Goal: Use online tool/utility: Use online tool/utility

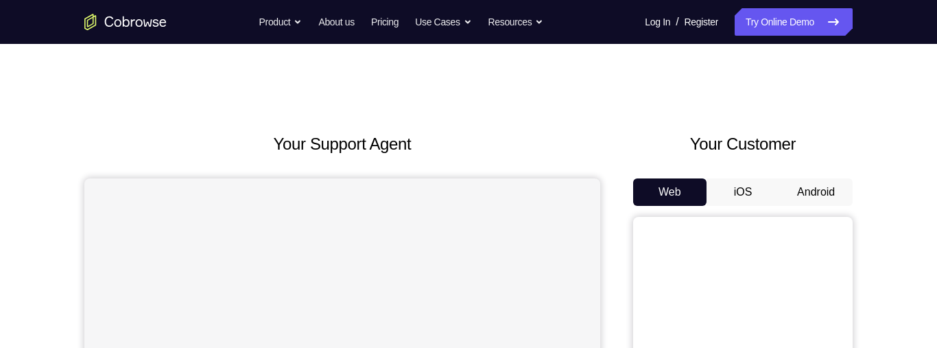
click at [818, 189] on button "Android" at bounding box center [815, 191] width 73 height 27
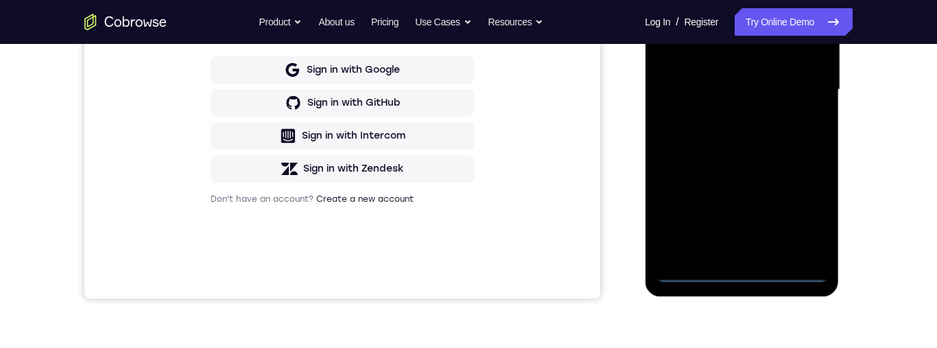
scroll to position [342, 0]
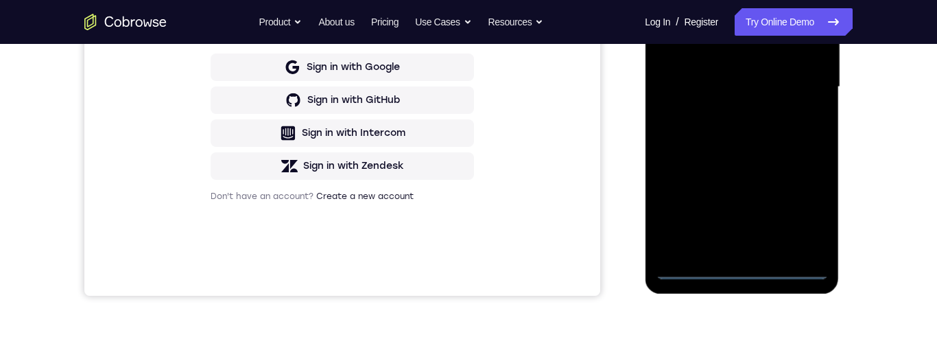
click at [743, 273] on div at bounding box center [741, 87] width 173 height 384
click at [803, 211] on div at bounding box center [741, 87] width 173 height 384
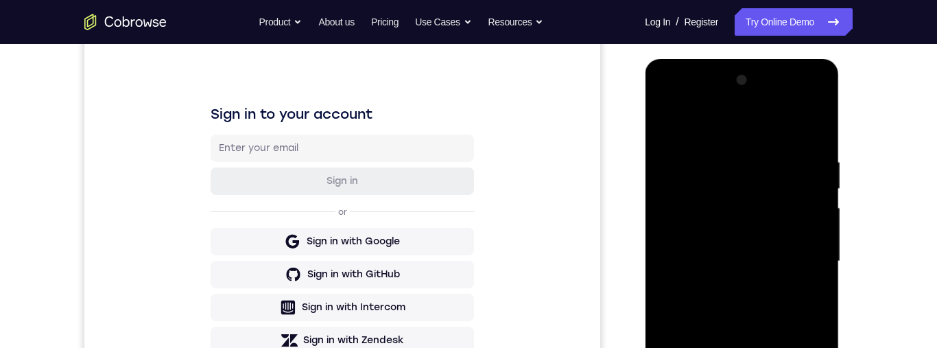
scroll to position [163, 0]
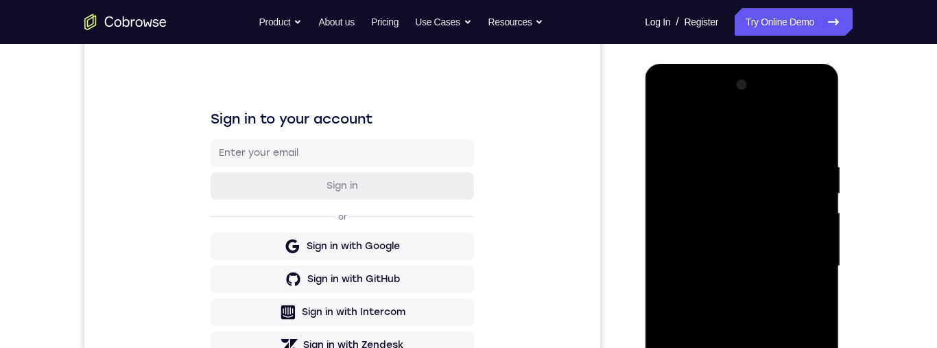
click at [783, 131] on div at bounding box center [741, 266] width 173 height 384
click at [807, 263] on div at bounding box center [741, 266] width 173 height 384
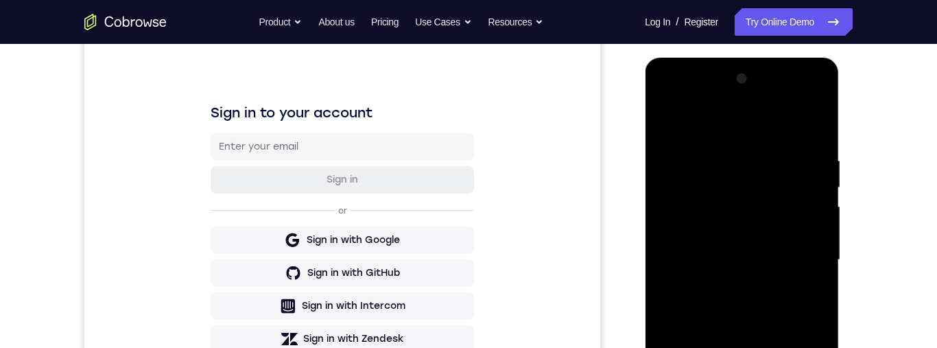
scroll to position [323, 0]
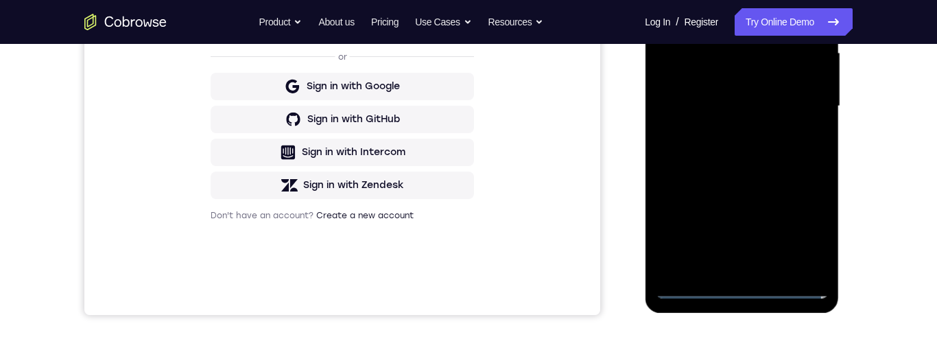
click at [729, 267] on div at bounding box center [741, 106] width 173 height 384
click at [797, 92] on div at bounding box center [741, 106] width 173 height 384
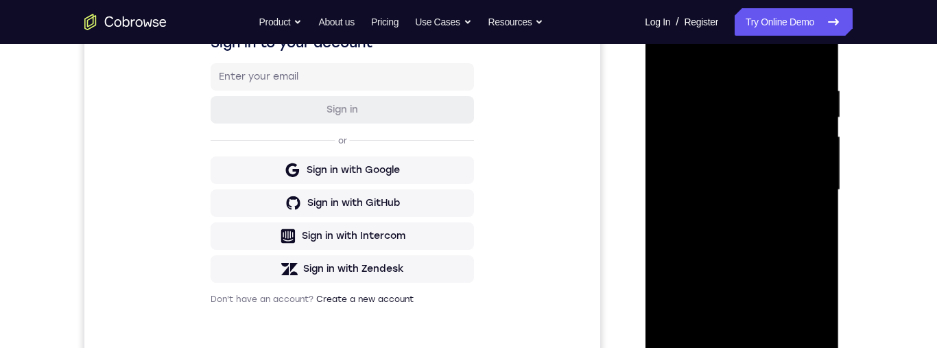
scroll to position [241, 0]
click at [764, 156] on div at bounding box center [741, 189] width 173 height 384
click at [790, 188] on div at bounding box center [741, 189] width 173 height 384
click at [775, 243] on div at bounding box center [741, 189] width 173 height 384
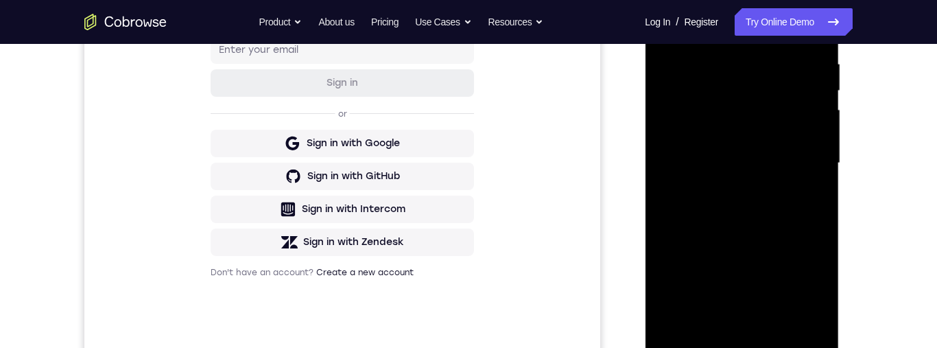
click at [746, 205] on div at bounding box center [741, 163] width 173 height 384
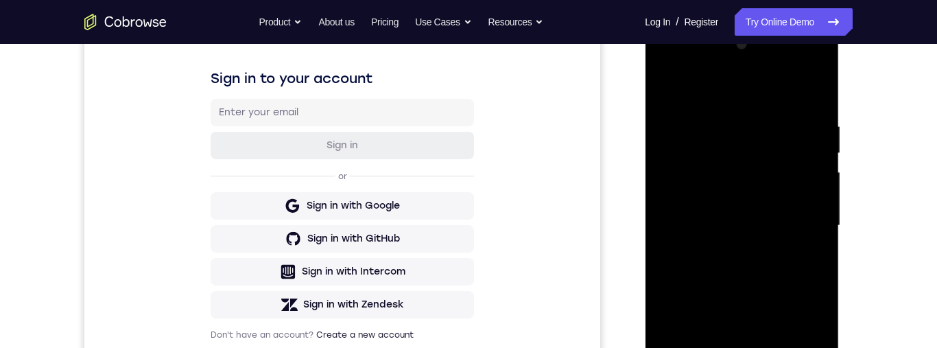
click at [803, 95] on div at bounding box center [741, 226] width 173 height 384
click at [762, 269] on div at bounding box center [741, 226] width 173 height 384
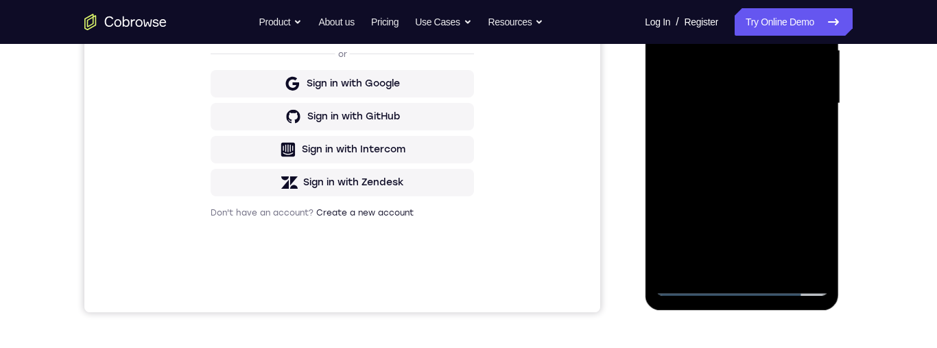
scroll to position [303, 0]
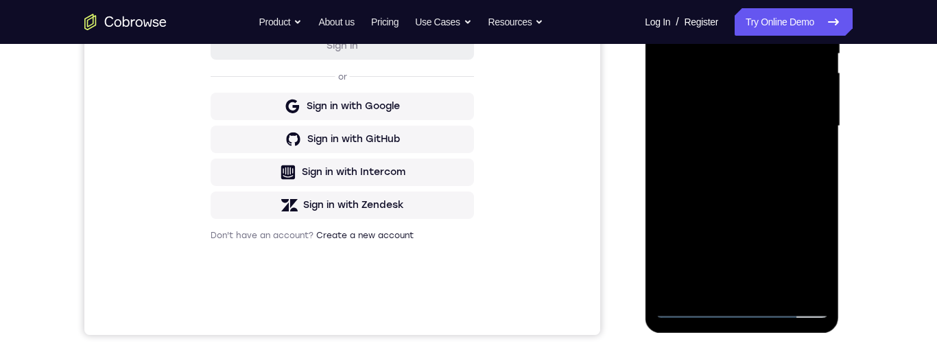
click at [801, 176] on div at bounding box center [741, 126] width 173 height 384
click at [754, 187] on div at bounding box center [741, 128] width 173 height 384
click at [779, 283] on div at bounding box center [741, 125] width 173 height 384
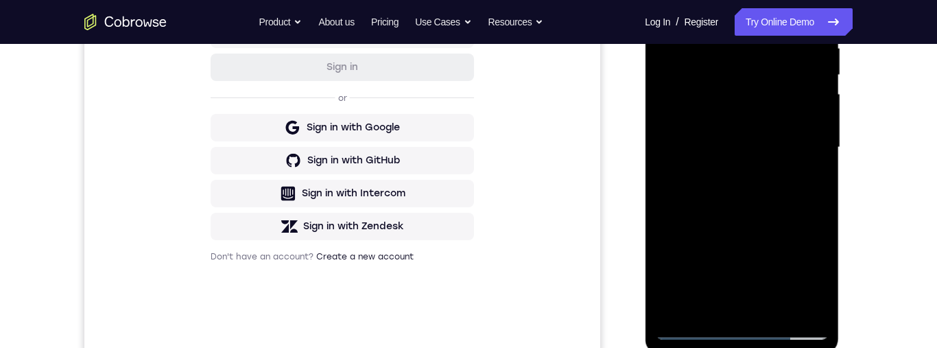
scroll to position [285, 0]
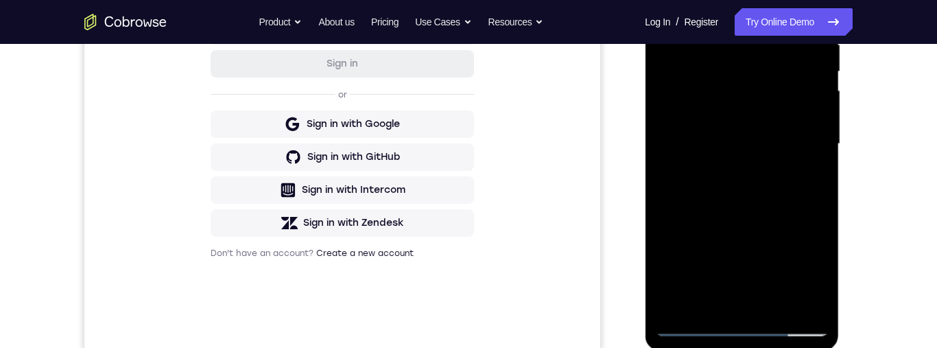
click at [743, 217] on div at bounding box center [741, 144] width 173 height 384
click at [783, 147] on div at bounding box center [741, 144] width 173 height 384
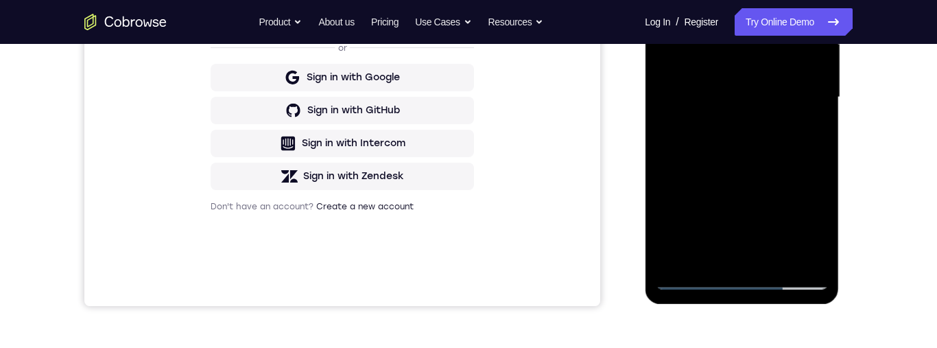
scroll to position [180, 0]
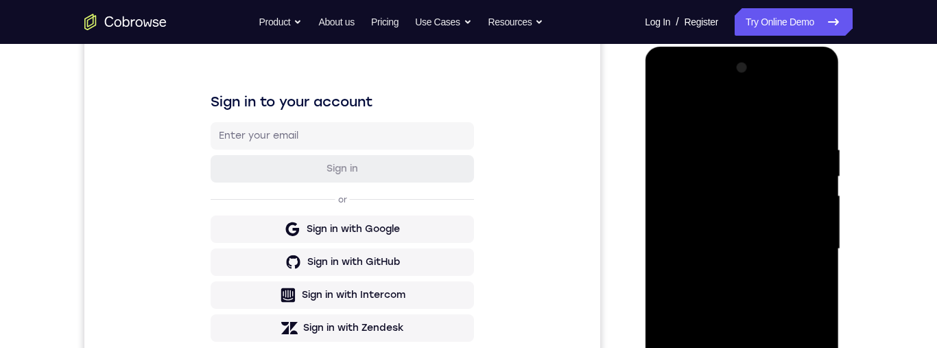
click at [668, 106] on div at bounding box center [741, 249] width 173 height 384
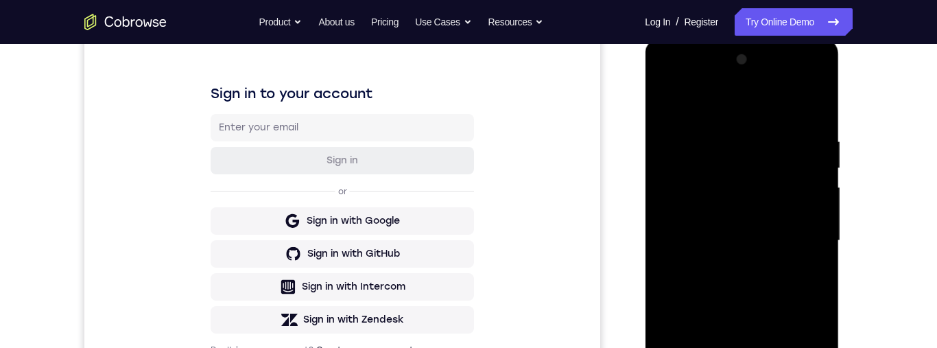
click at [759, 250] on div at bounding box center [741, 241] width 173 height 384
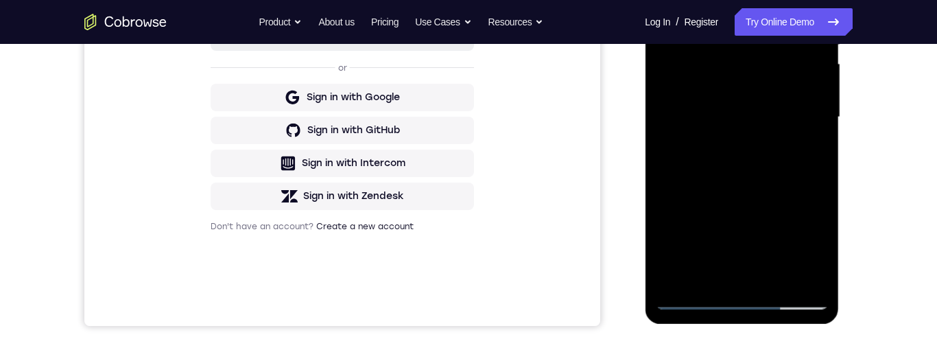
scroll to position [316, 0]
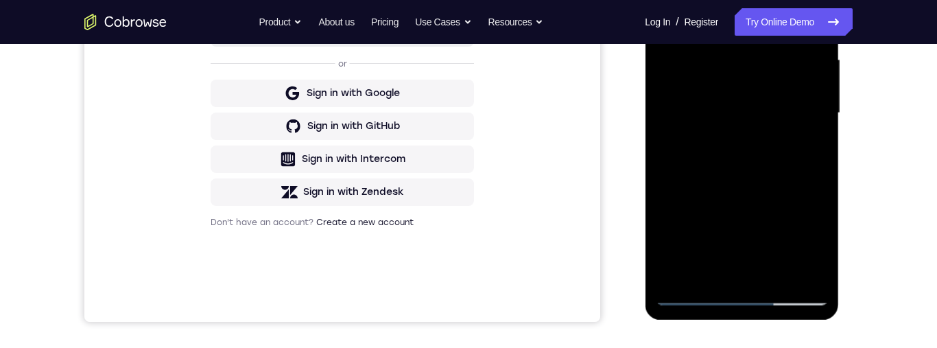
click at [773, 178] on div at bounding box center [741, 113] width 173 height 384
click at [777, 176] on div at bounding box center [741, 113] width 173 height 384
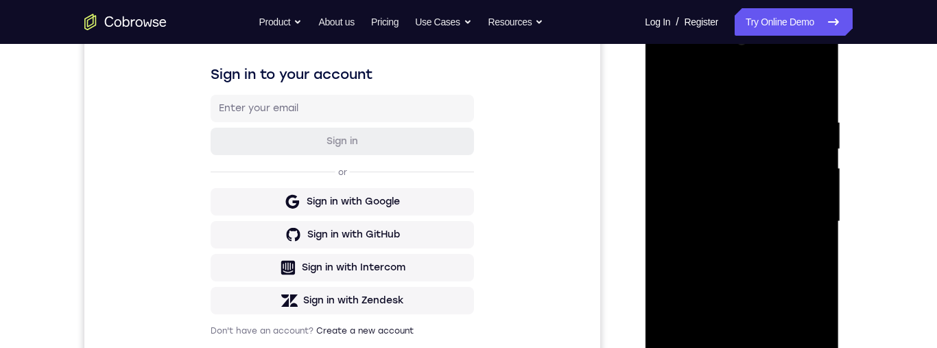
click at [788, 148] on div at bounding box center [741, 222] width 173 height 384
click at [783, 272] on div at bounding box center [741, 222] width 173 height 384
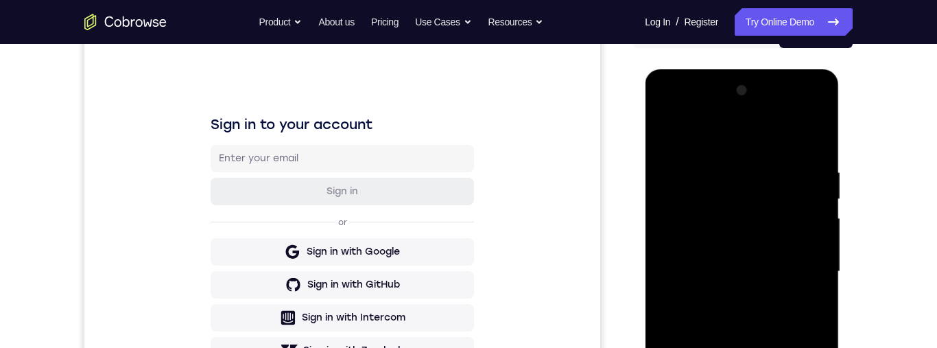
click at [666, 134] on div at bounding box center [741, 272] width 173 height 384
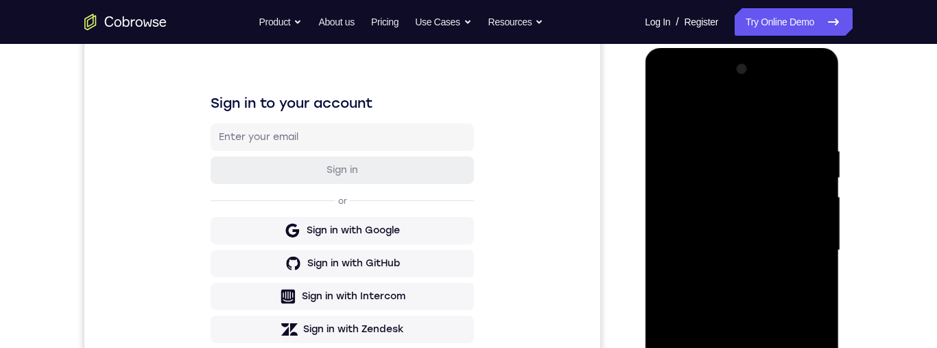
scroll to position [217, 0]
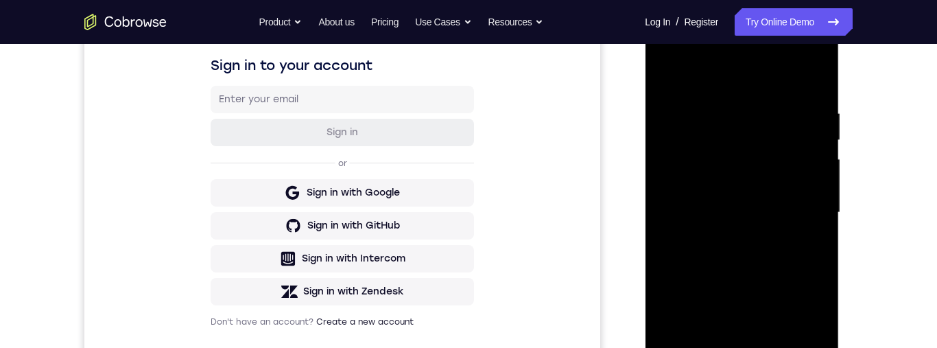
click at [763, 252] on div at bounding box center [741, 213] width 173 height 384
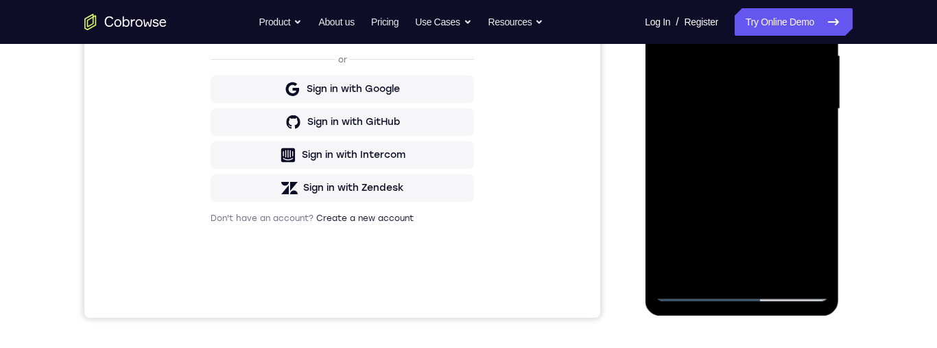
scroll to position [243, 0]
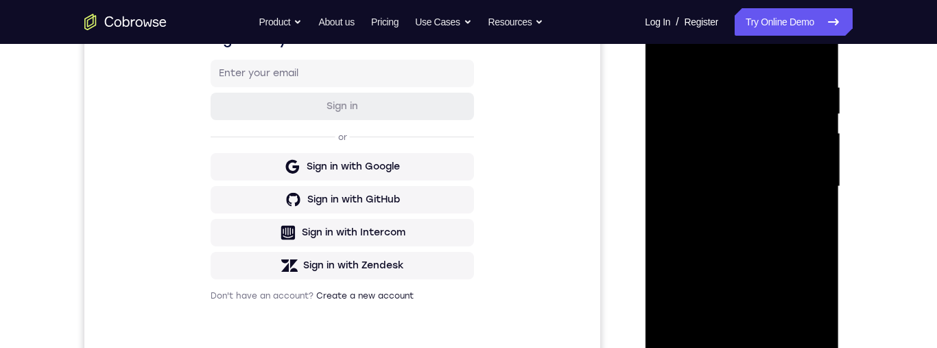
click at [670, 52] on div at bounding box center [741, 187] width 173 height 384
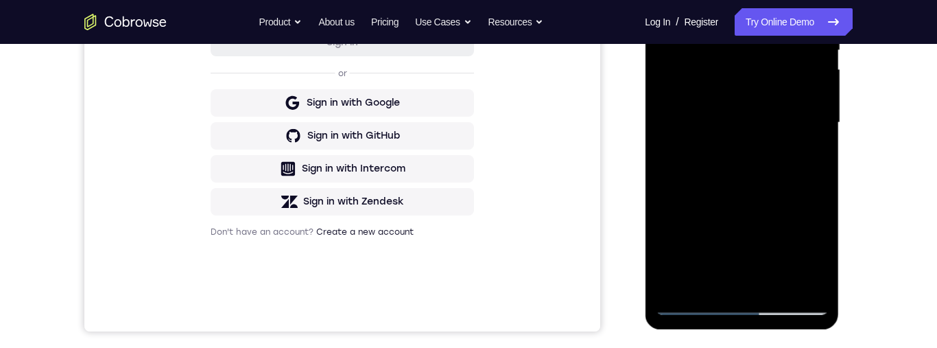
scroll to position [253, 0]
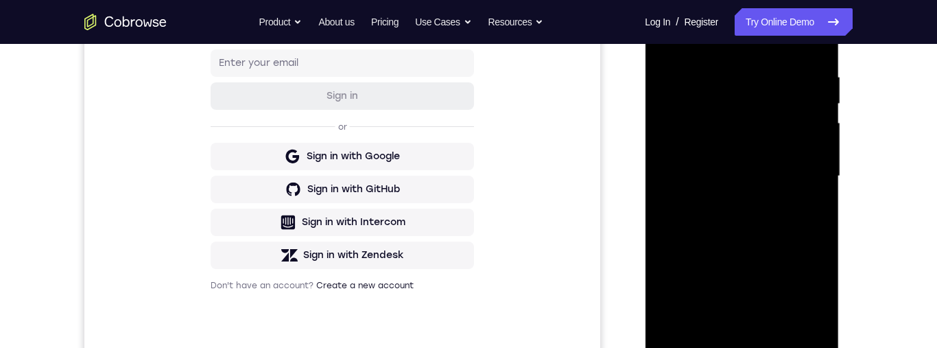
click at [690, 74] on div at bounding box center [741, 176] width 173 height 384
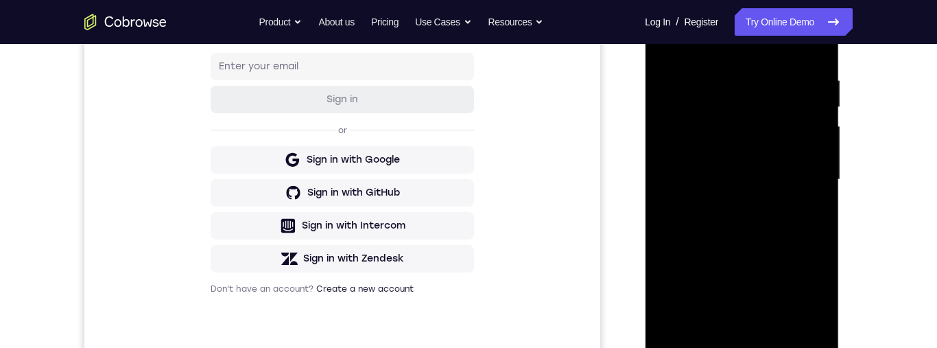
scroll to position [360, 0]
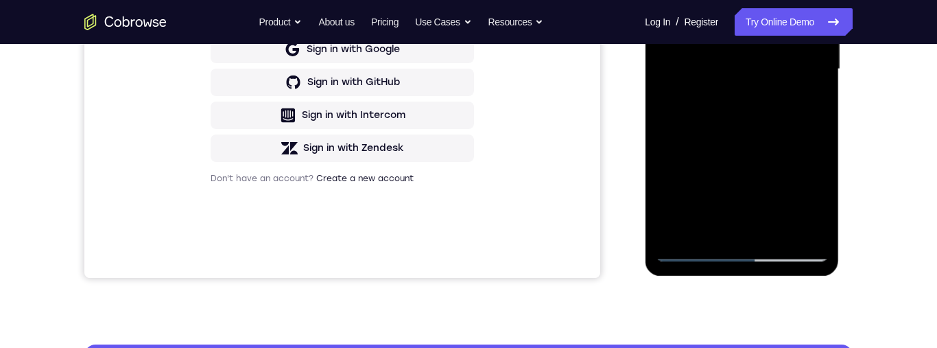
click at [772, 215] on div at bounding box center [741, 69] width 173 height 384
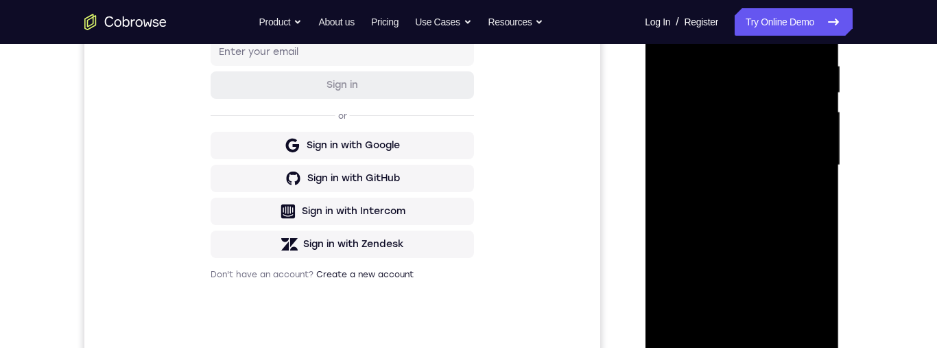
click at [736, 71] on div at bounding box center [741, 165] width 173 height 384
click at [731, 81] on div at bounding box center [741, 165] width 173 height 384
click at [752, 94] on div at bounding box center [741, 165] width 173 height 384
click at [740, 88] on div at bounding box center [741, 165] width 173 height 384
click at [816, 294] on div at bounding box center [741, 165] width 173 height 384
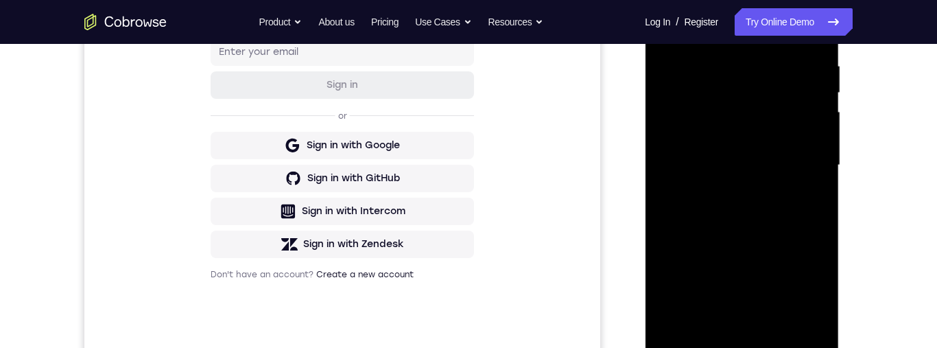
click at [814, 296] on div at bounding box center [741, 165] width 173 height 384
click at [816, 296] on div at bounding box center [741, 165] width 173 height 384
click at [815, 296] on div at bounding box center [741, 165] width 173 height 384
click at [816, 294] on div at bounding box center [741, 165] width 173 height 384
click at [817, 294] on div at bounding box center [741, 165] width 173 height 384
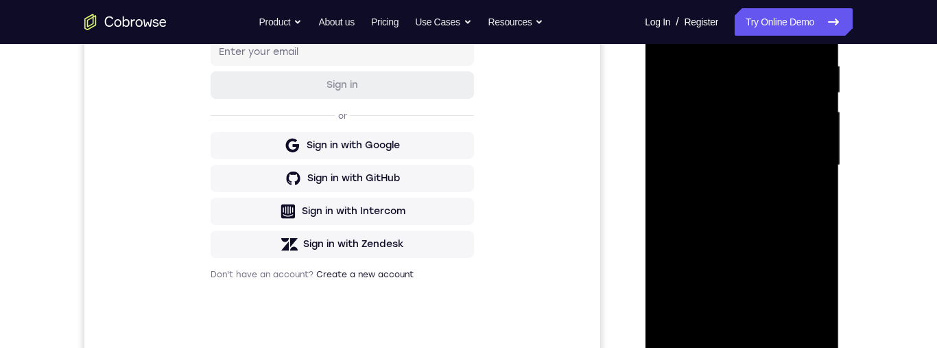
click at [817, 296] on div at bounding box center [741, 165] width 173 height 384
click at [816, 296] on div at bounding box center [741, 165] width 173 height 384
click at [815, 296] on div at bounding box center [741, 165] width 173 height 384
click at [816, 296] on div at bounding box center [741, 165] width 173 height 384
click at [816, 294] on div at bounding box center [741, 165] width 173 height 384
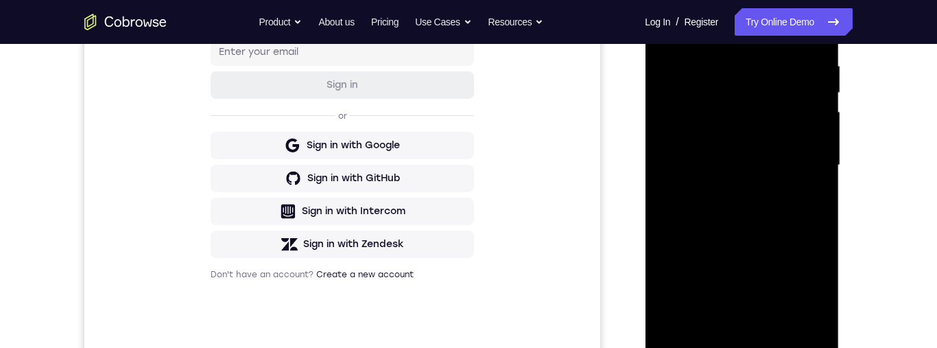
click at [817, 295] on div at bounding box center [741, 165] width 173 height 384
click at [821, 294] on div at bounding box center [741, 165] width 173 height 384
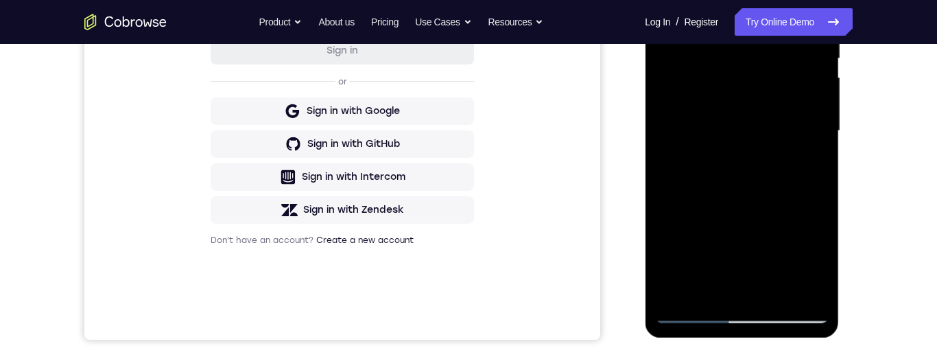
scroll to position [258, 0]
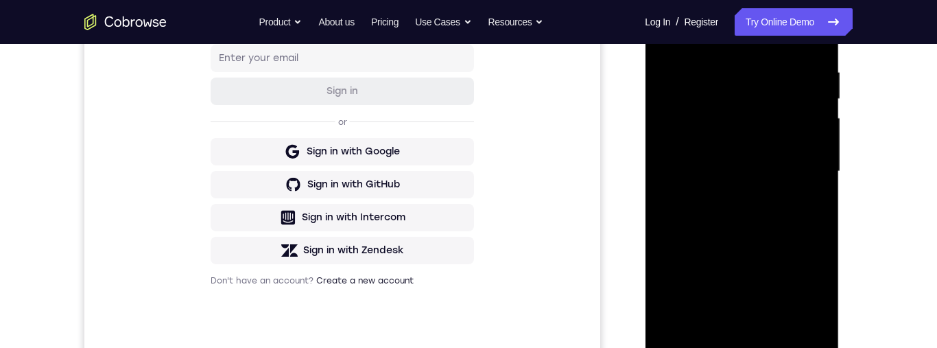
click at [815, 302] on div at bounding box center [741, 171] width 173 height 384
click at [817, 302] on div at bounding box center [741, 171] width 173 height 384
click at [818, 302] on div at bounding box center [741, 171] width 173 height 384
click at [820, 302] on div at bounding box center [741, 171] width 173 height 384
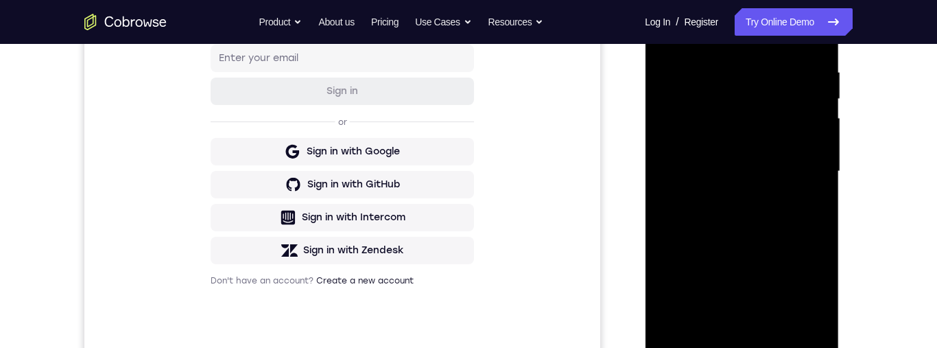
click at [821, 303] on div at bounding box center [741, 171] width 173 height 384
click at [821, 304] on div at bounding box center [741, 171] width 173 height 384
click at [821, 305] on div at bounding box center [741, 171] width 173 height 384
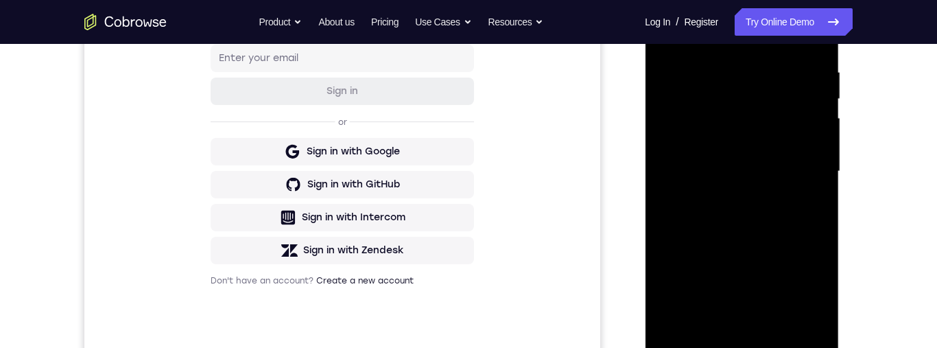
click at [821, 304] on div at bounding box center [741, 171] width 173 height 384
click at [743, 226] on div at bounding box center [741, 171] width 173 height 384
click at [788, 238] on div at bounding box center [741, 171] width 173 height 384
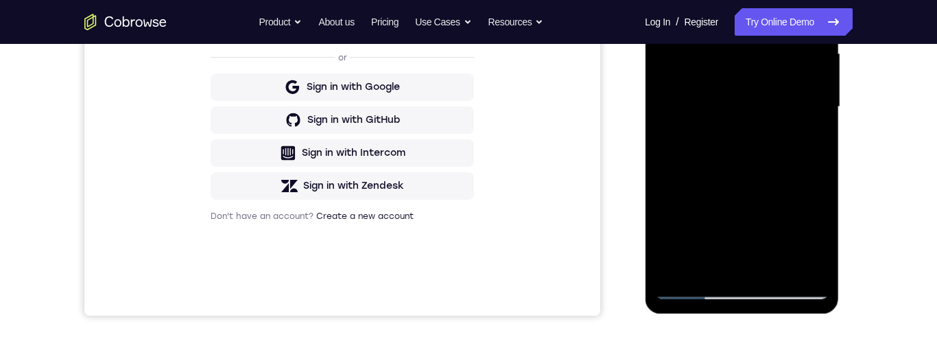
click at [821, 270] on div at bounding box center [741, 107] width 173 height 384
click at [708, 259] on div at bounding box center [741, 107] width 173 height 384
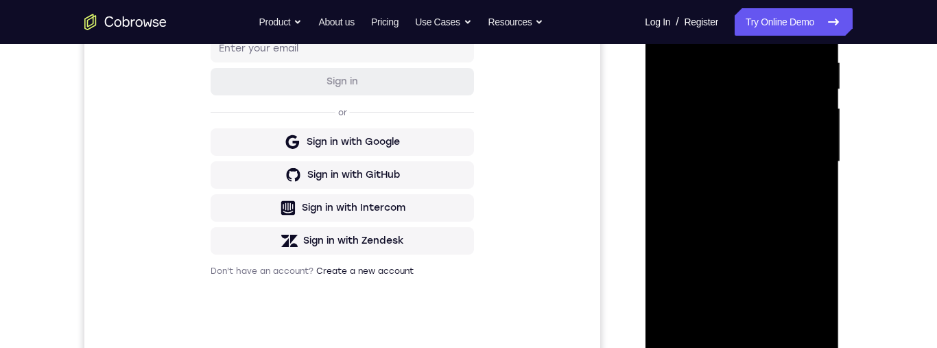
scroll to position [348, 0]
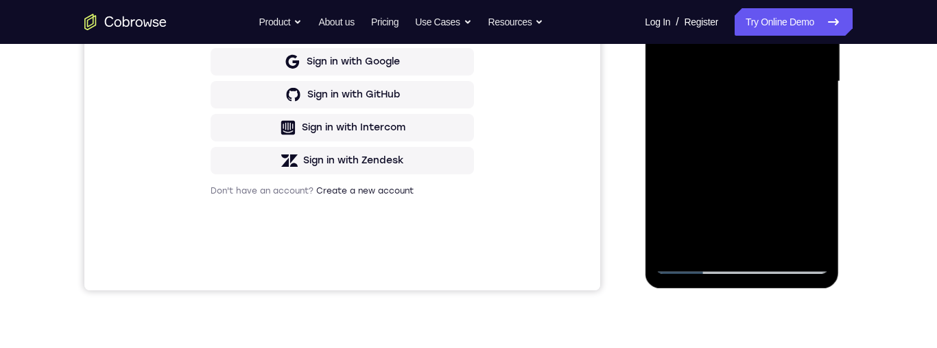
click at [707, 237] on div at bounding box center [741, 82] width 173 height 384
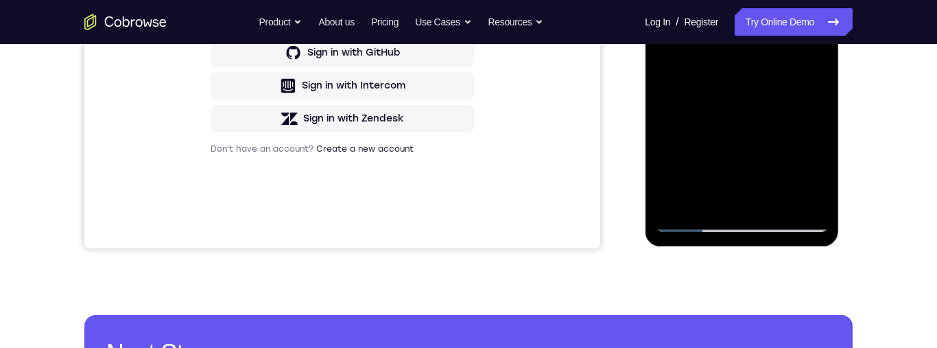
scroll to position [391, 0]
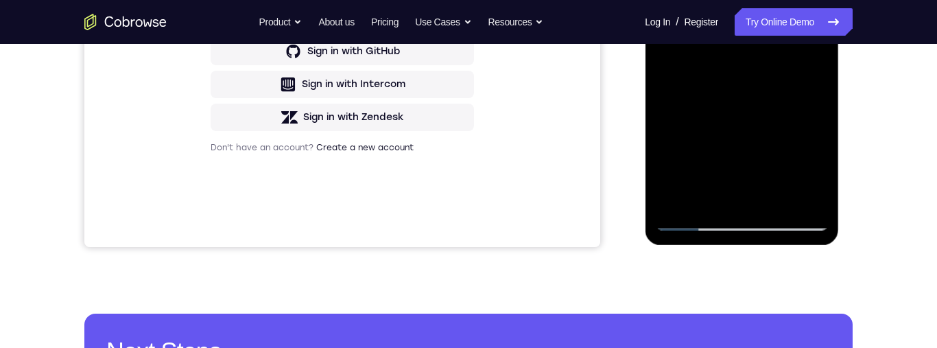
click at [799, 156] on div at bounding box center [741, 38] width 173 height 384
click at [781, 155] on div at bounding box center [741, 38] width 173 height 384
click at [803, 157] on div at bounding box center [741, 38] width 173 height 384
click at [786, 158] on div at bounding box center [741, 38] width 173 height 384
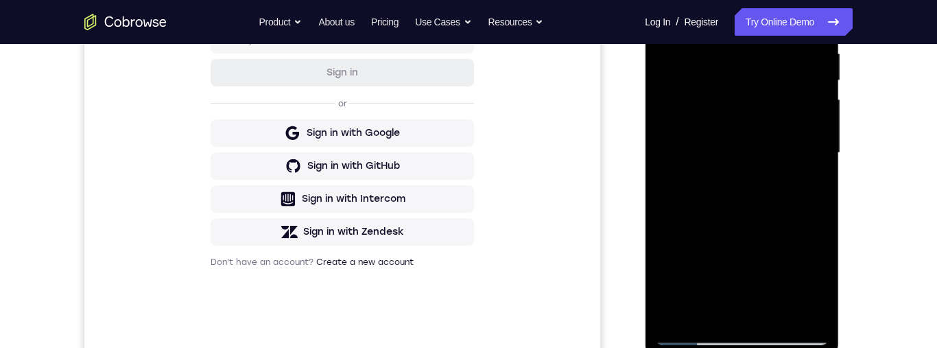
scroll to position [205, 0]
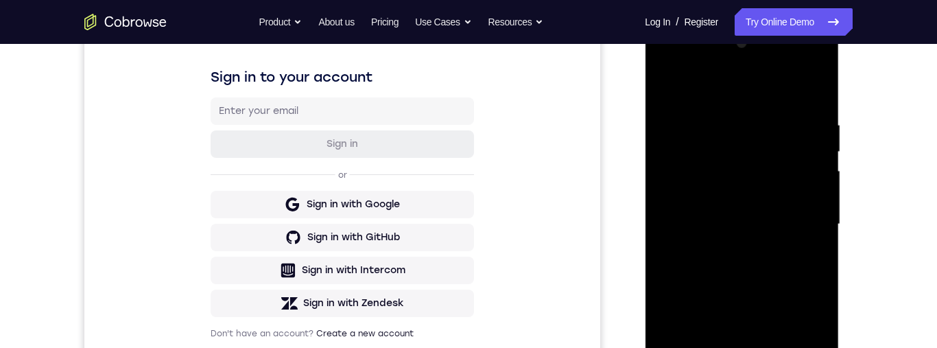
click at [821, 87] on div at bounding box center [741, 224] width 173 height 384
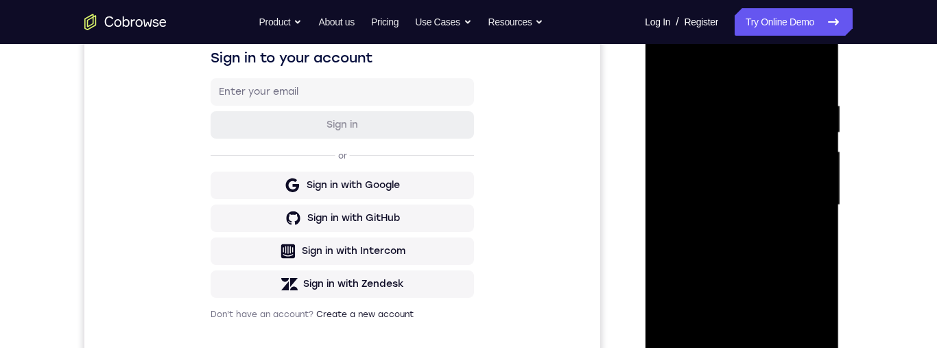
click at [807, 158] on div at bounding box center [741, 205] width 173 height 384
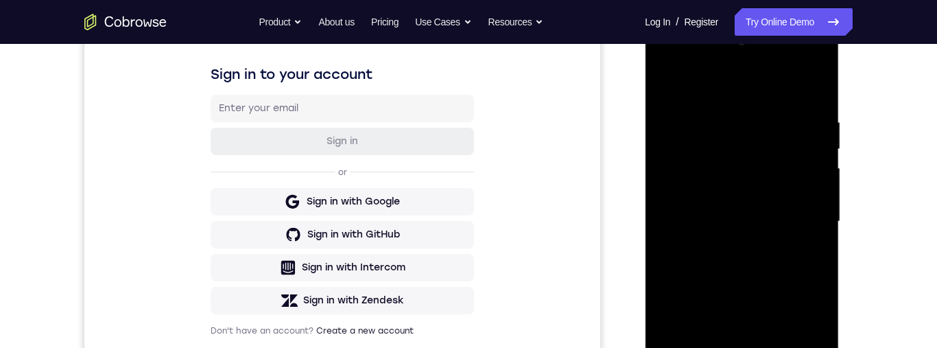
click at [735, 106] on div at bounding box center [741, 222] width 173 height 384
click at [671, 81] on div at bounding box center [741, 222] width 173 height 384
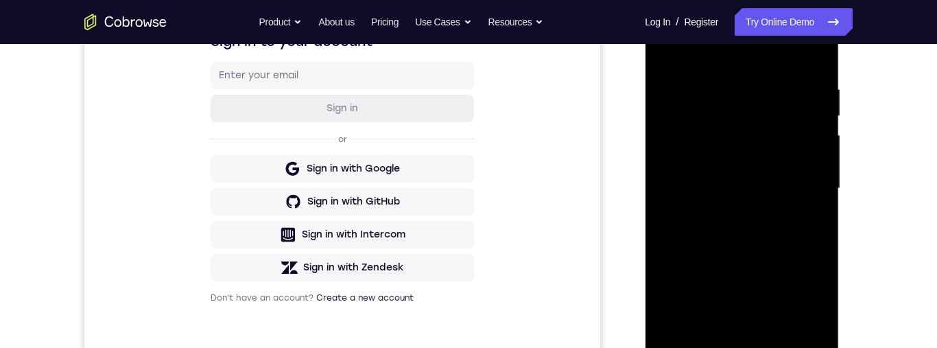
scroll to position [205, 0]
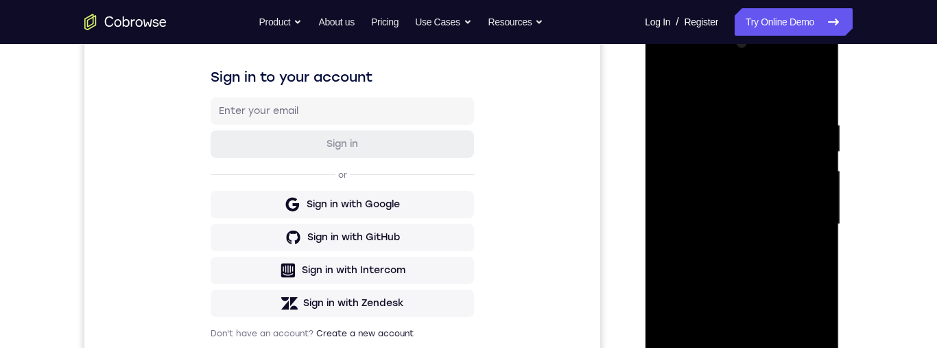
click at [674, 82] on div at bounding box center [741, 224] width 173 height 384
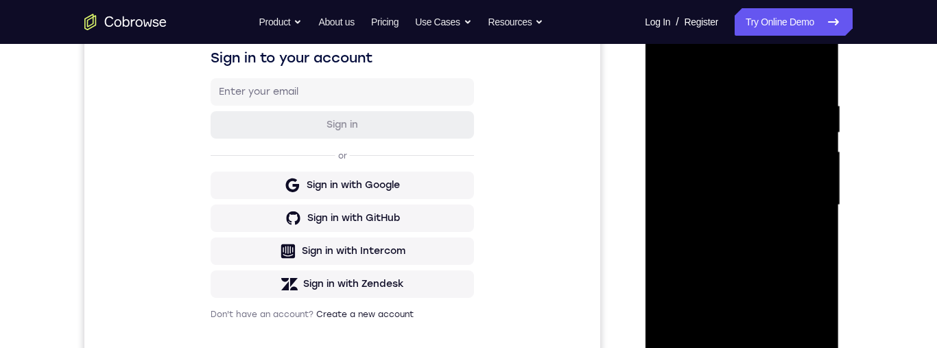
click at [668, 63] on div at bounding box center [741, 205] width 173 height 384
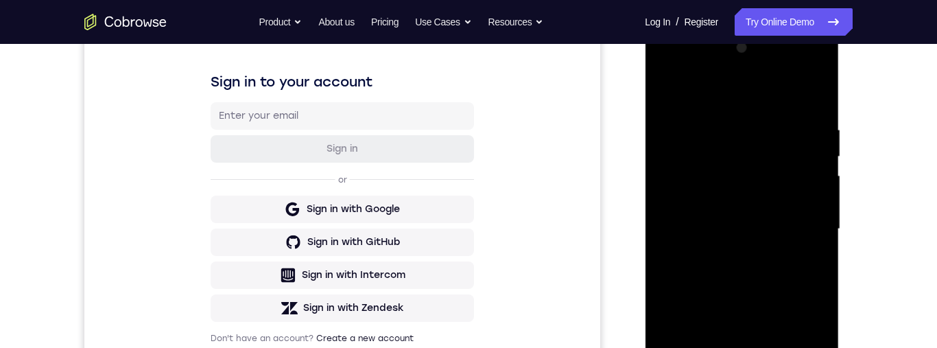
click at [730, 120] on div at bounding box center [741, 229] width 173 height 384
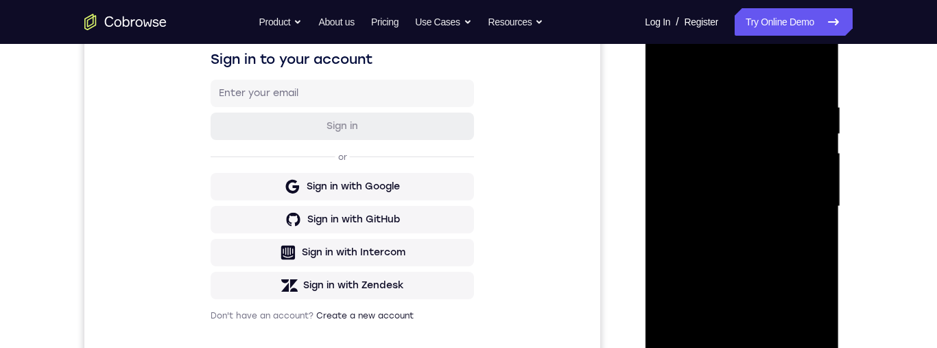
click at [823, 206] on div at bounding box center [741, 206] width 173 height 384
click at [820, 204] on div at bounding box center [741, 206] width 173 height 384
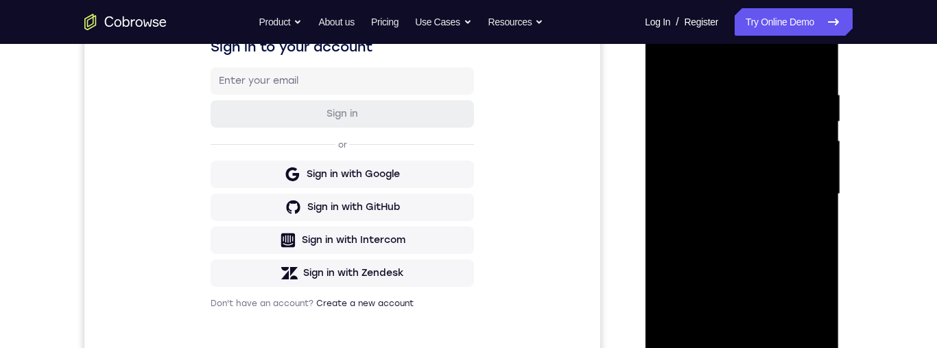
click at [811, 214] on div at bounding box center [741, 194] width 173 height 384
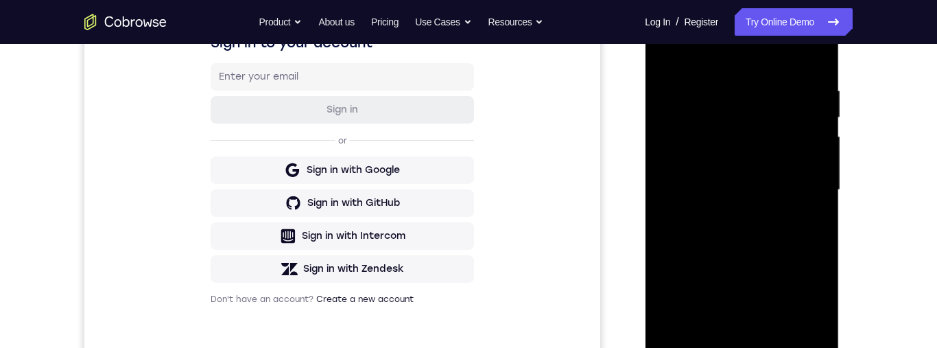
click at [819, 207] on div at bounding box center [741, 190] width 173 height 384
click at [675, 166] on div at bounding box center [741, 190] width 173 height 384
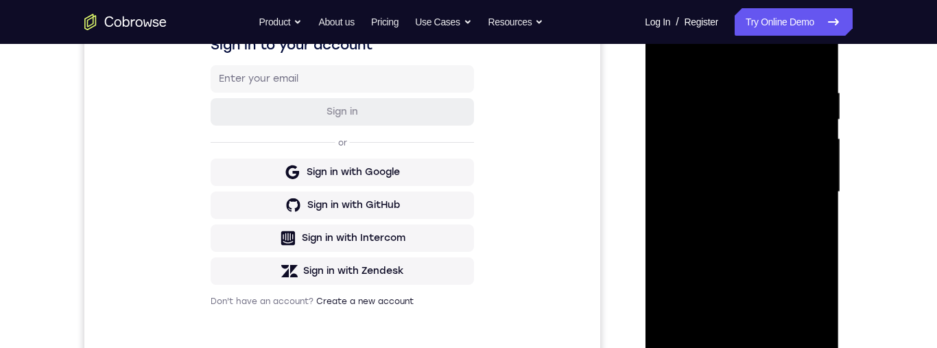
click at [818, 156] on div at bounding box center [741, 192] width 173 height 384
click at [823, 188] on div at bounding box center [741, 192] width 173 height 384
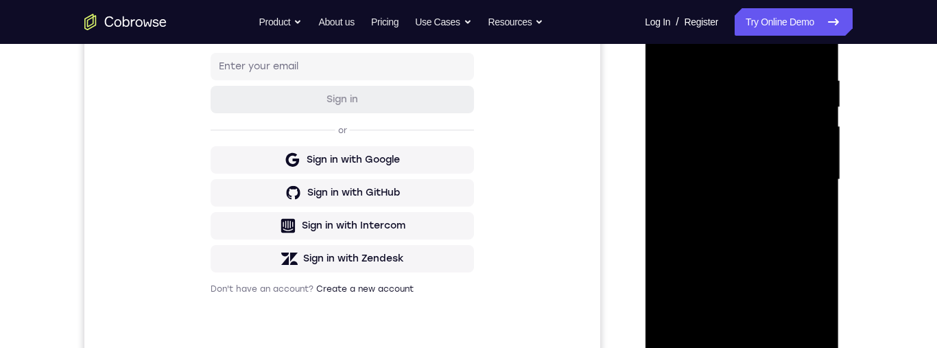
scroll to position [252, 0]
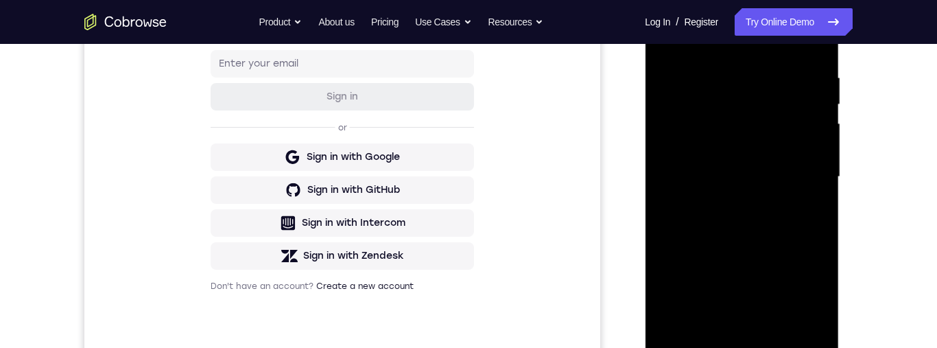
click at [811, 154] on div at bounding box center [741, 177] width 173 height 384
click at [810, 169] on div at bounding box center [741, 177] width 173 height 384
click at [676, 167] on div at bounding box center [741, 177] width 173 height 384
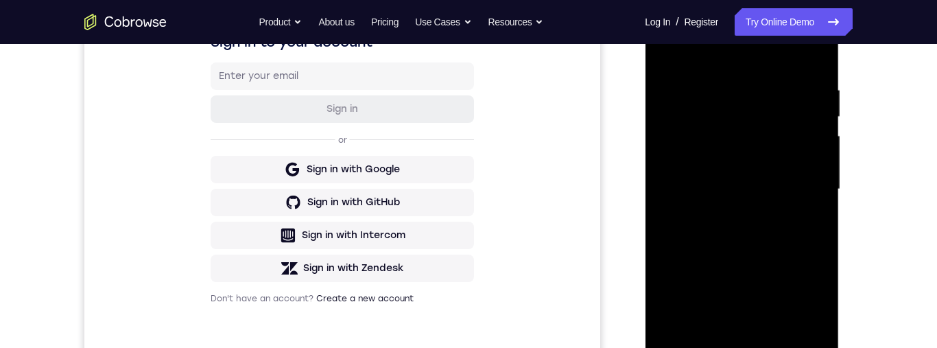
scroll to position [237, 0]
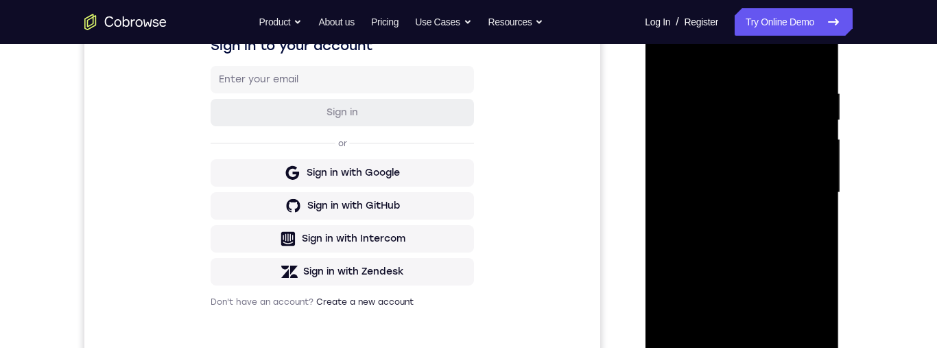
click at [810, 169] on div at bounding box center [741, 193] width 173 height 384
click at [815, 165] on div at bounding box center [741, 193] width 173 height 384
click at [817, 170] on div at bounding box center [741, 193] width 173 height 384
click at [811, 174] on div at bounding box center [741, 193] width 173 height 384
click at [821, 170] on div at bounding box center [741, 193] width 173 height 384
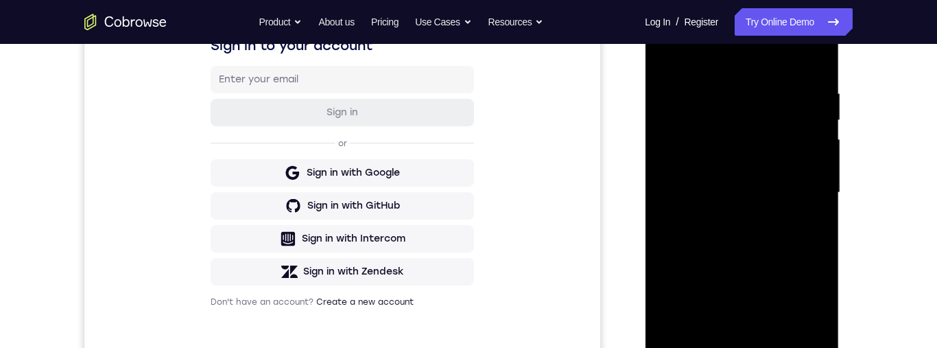
click at [820, 61] on div at bounding box center [741, 193] width 173 height 384
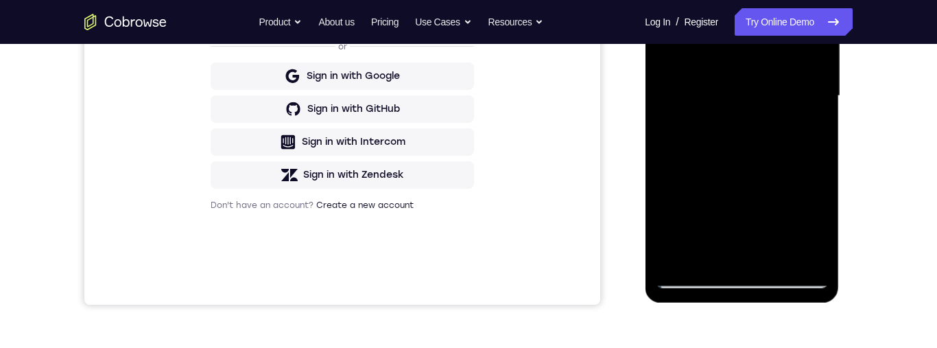
scroll to position [302, 0]
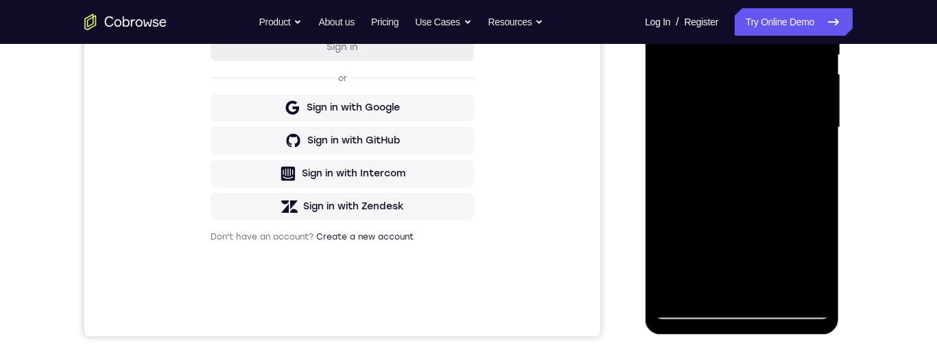
click at [820, 180] on div at bounding box center [741, 128] width 173 height 384
click at [822, 185] on div at bounding box center [741, 128] width 173 height 384
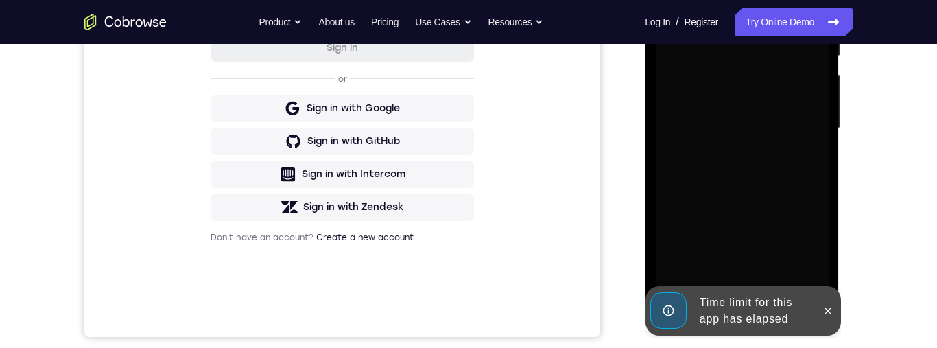
scroll to position [316, 0]
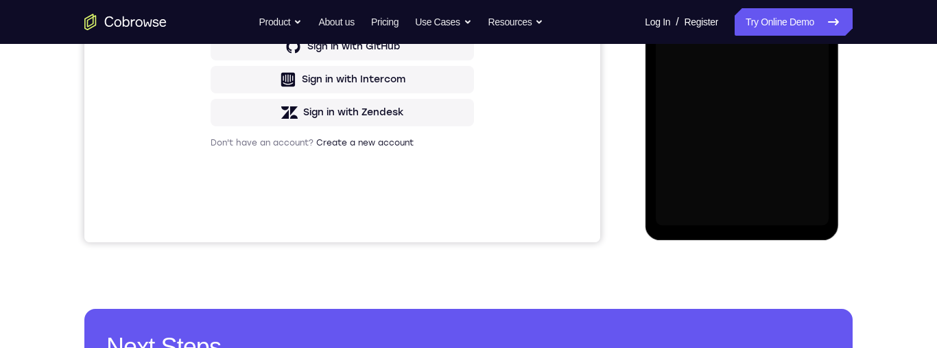
click at [877, 110] on div "Your Support Agent Your Customer Web iOS Android Next Steps We’d be happy to gi…" at bounding box center [469, 100] width 878 height 905
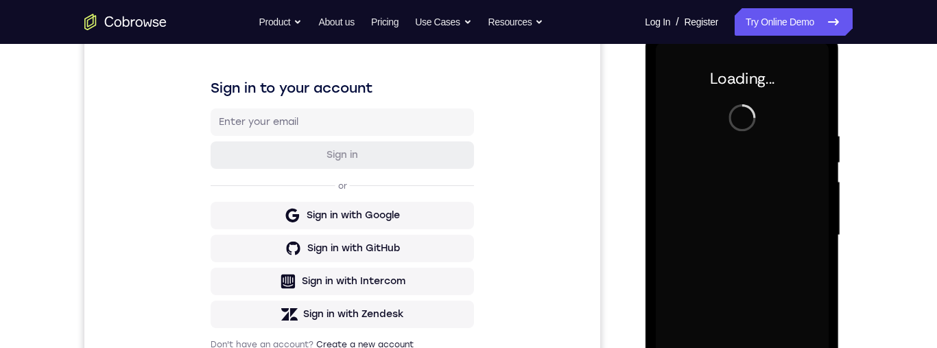
scroll to position [190, 0]
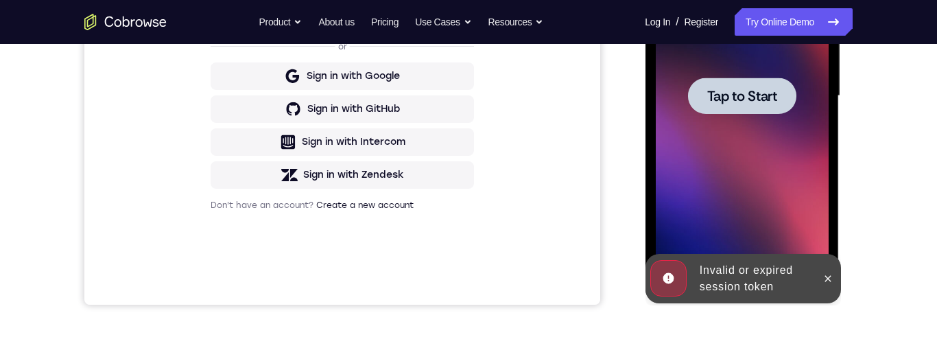
click at [829, 281] on icon at bounding box center [828, 278] width 6 height 6
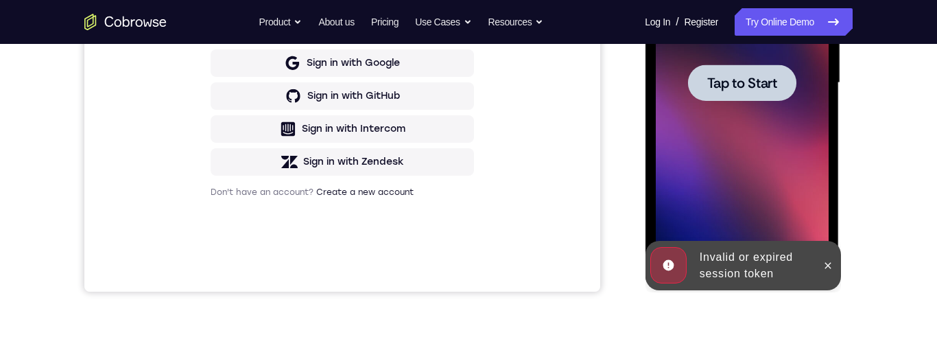
click at [767, 89] on span "Tap to Start" at bounding box center [742, 83] width 70 height 14
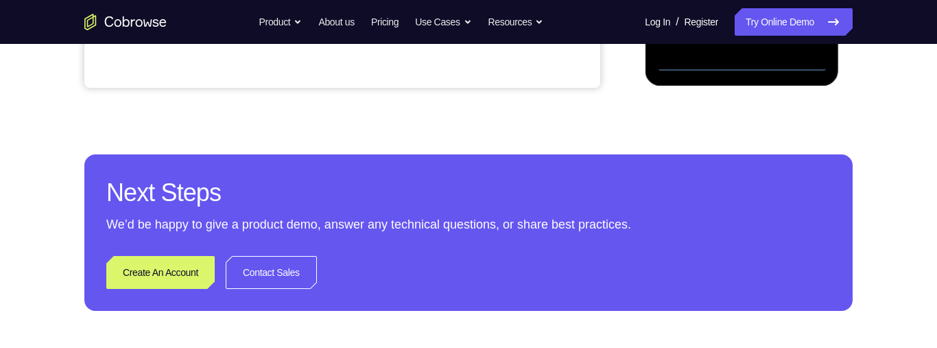
scroll to position [506, 0]
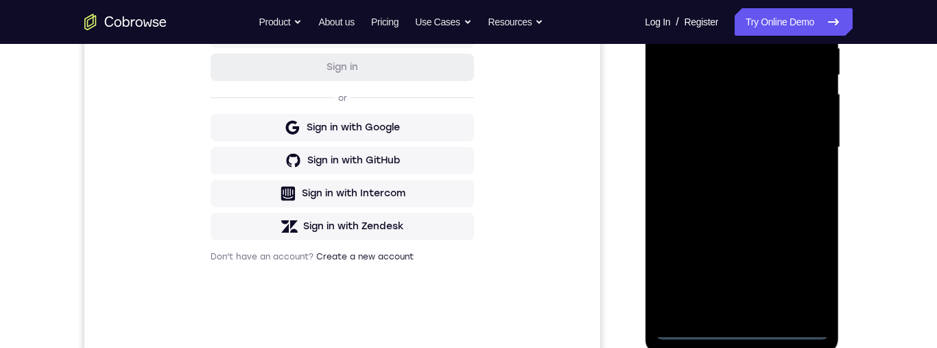
scroll to position [201, 0]
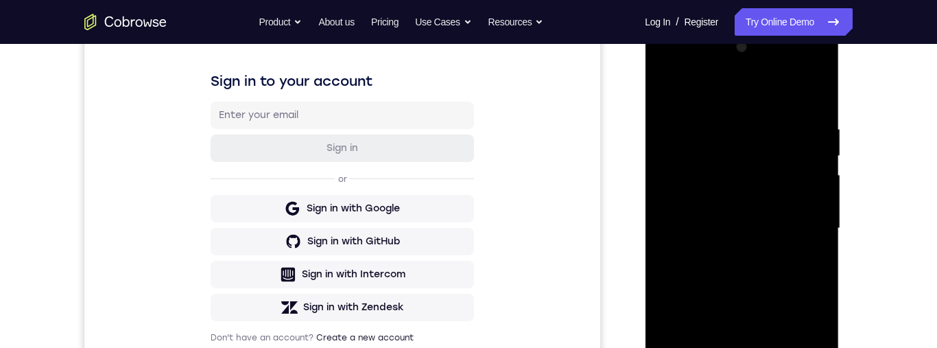
click at [763, 89] on div at bounding box center [741, 228] width 173 height 384
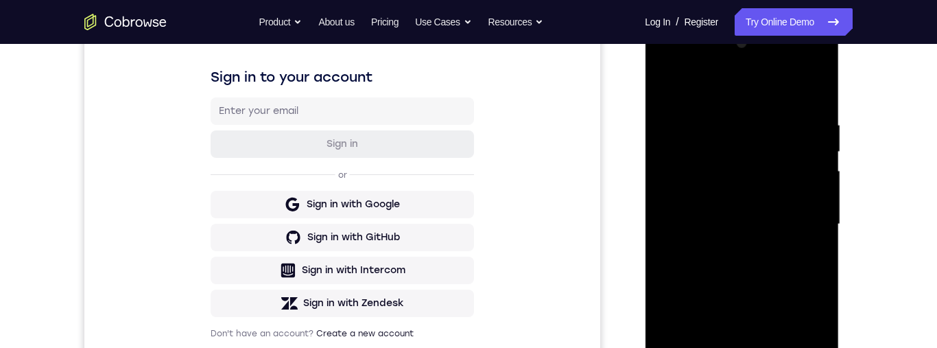
click at [805, 224] on div at bounding box center [741, 224] width 173 height 384
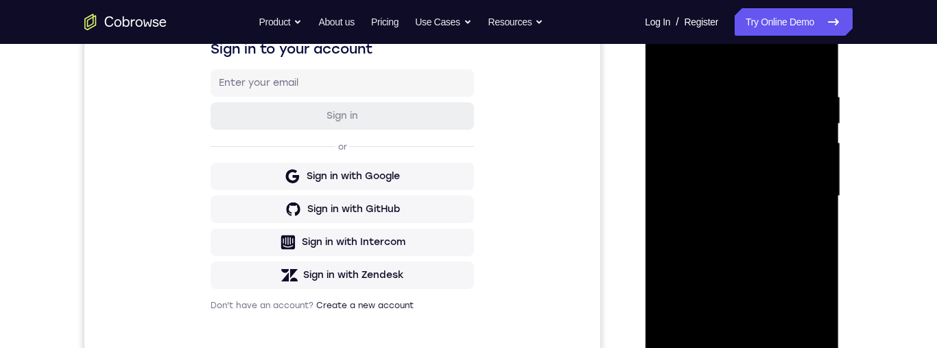
scroll to position [265, 0]
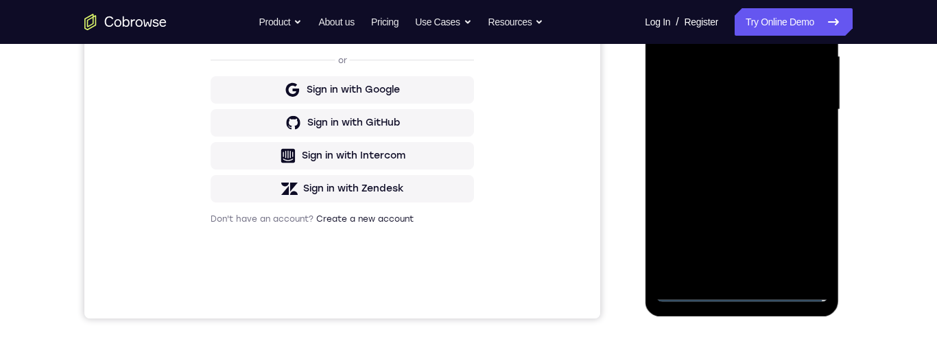
click at [731, 271] on div at bounding box center [741, 110] width 173 height 384
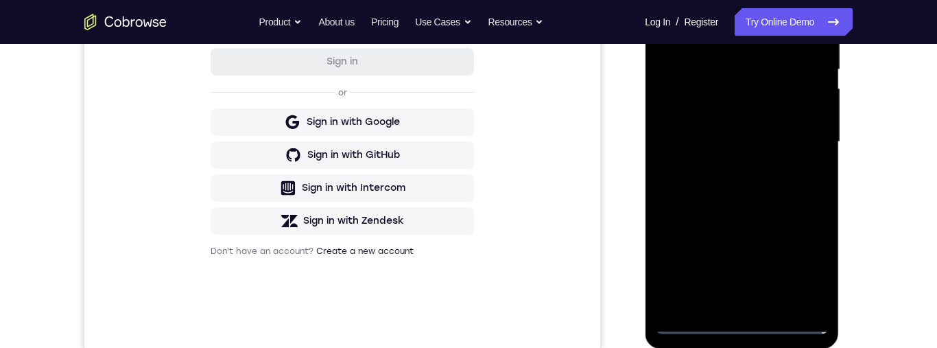
scroll to position [262, 0]
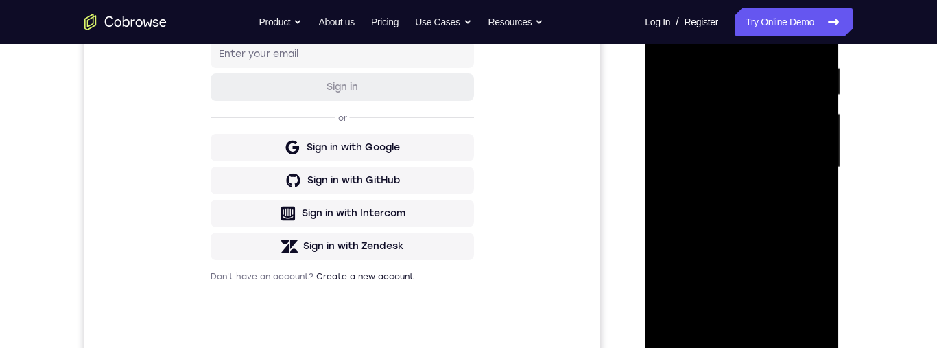
click at [788, 157] on div at bounding box center [741, 167] width 173 height 384
click at [777, 141] on div at bounding box center [741, 167] width 173 height 384
click at [794, 163] on div at bounding box center [741, 167] width 173 height 384
click at [789, 217] on div at bounding box center [741, 167] width 173 height 384
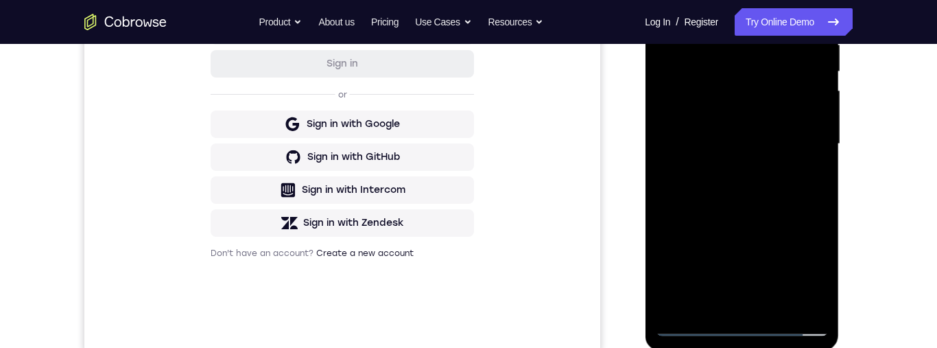
click at [733, 190] on div at bounding box center [741, 144] width 173 height 384
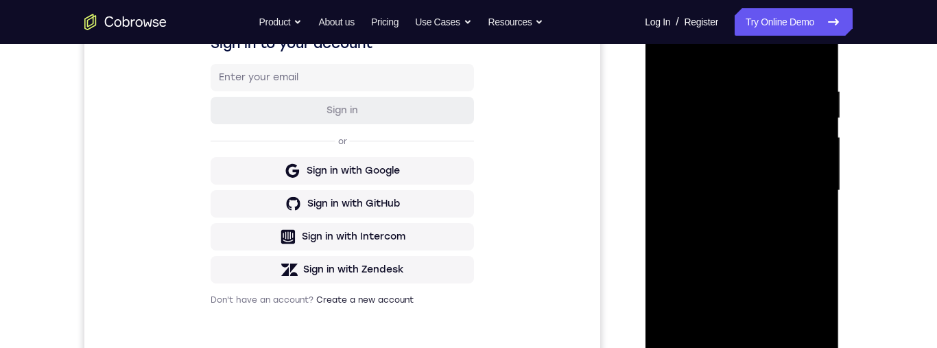
click at [807, 54] on div at bounding box center [741, 191] width 173 height 384
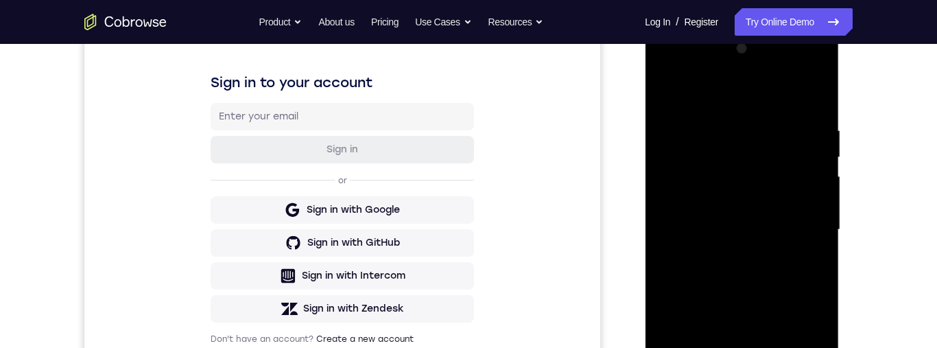
scroll to position [276, 0]
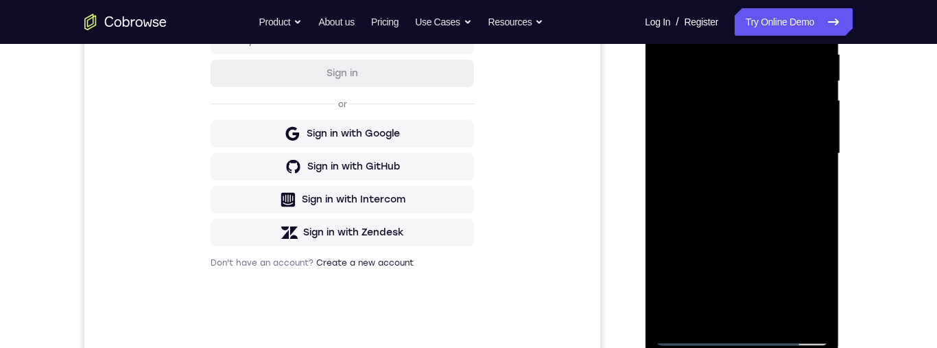
click at [794, 207] on div at bounding box center [741, 154] width 173 height 384
click at [820, 209] on div at bounding box center [741, 154] width 173 height 384
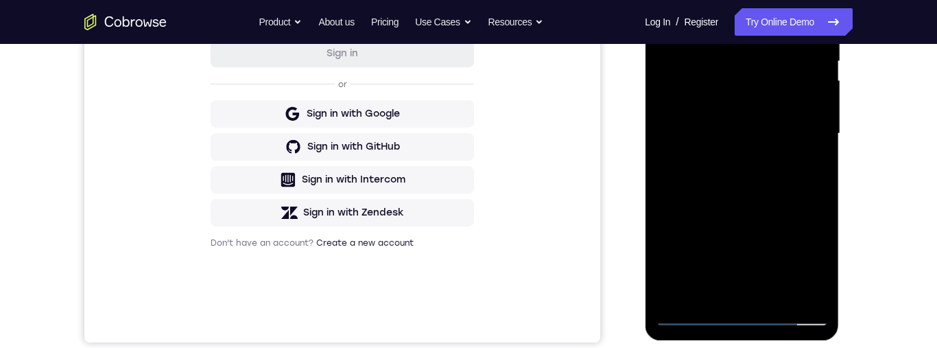
scroll to position [341, 0]
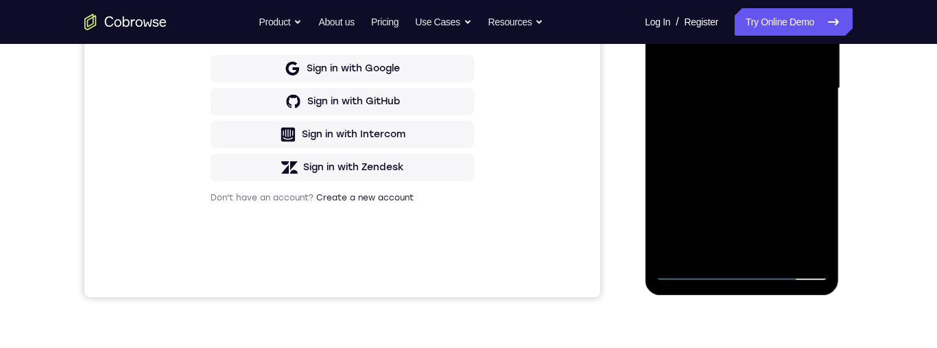
click at [819, 138] on div at bounding box center [741, 88] width 173 height 384
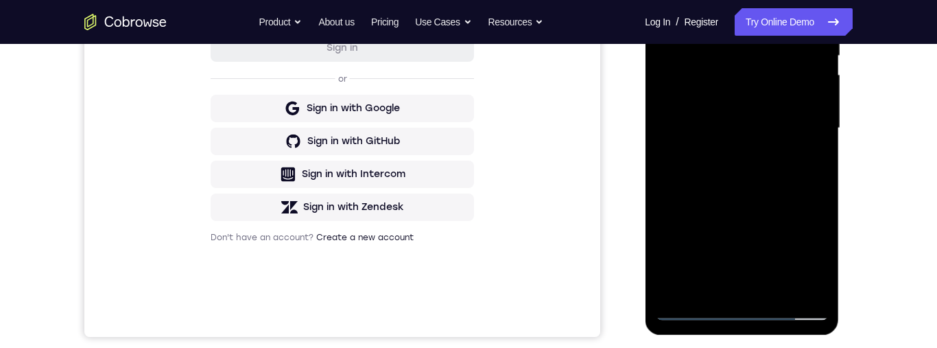
scroll to position [296, 0]
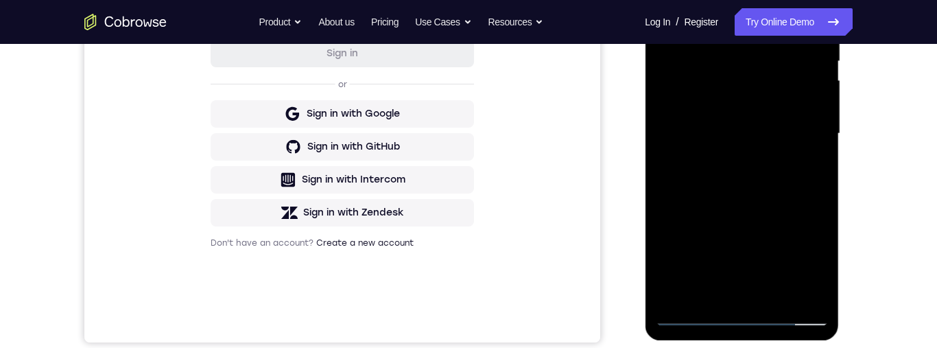
click at [826, 188] on div at bounding box center [741, 134] width 173 height 384
click at [821, 182] on div at bounding box center [741, 134] width 173 height 384
click at [821, 184] on div at bounding box center [741, 134] width 173 height 384
click at [819, 183] on div at bounding box center [741, 134] width 173 height 384
click at [819, 185] on div at bounding box center [741, 134] width 173 height 384
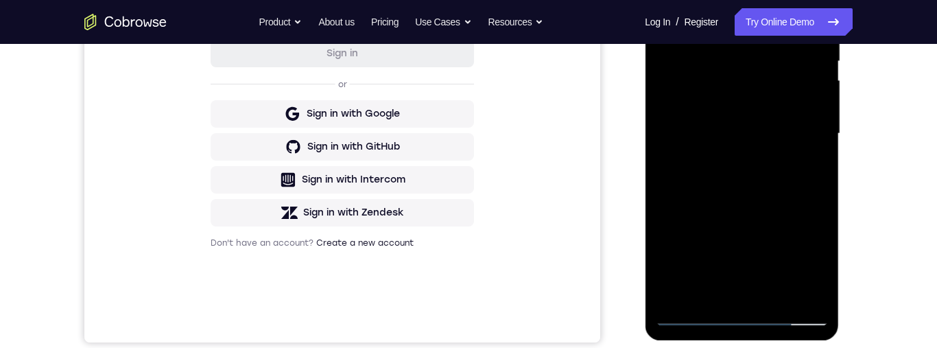
click at [823, 182] on div at bounding box center [741, 134] width 173 height 384
click at [818, 187] on div at bounding box center [741, 134] width 173 height 384
click at [820, 187] on div at bounding box center [741, 134] width 173 height 384
click at [821, 189] on div at bounding box center [741, 134] width 173 height 384
click at [820, 189] on div at bounding box center [741, 134] width 173 height 384
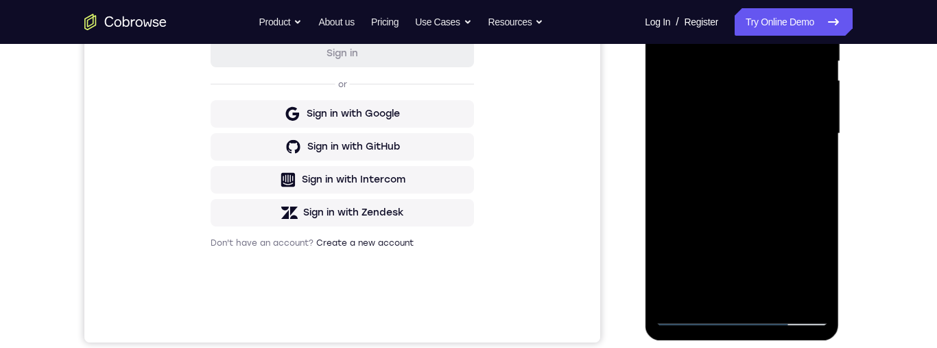
click at [819, 187] on div at bounding box center [741, 134] width 173 height 384
click at [672, 188] on div at bounding box center [741, 134] width 173 height 384
click at [820, 186] on div at bounding box center [741, 134] width 173 height 384
click at [819, 184] on div at bounding box center [741, 134] width 173 height 384
click at [818, 187] on div at bounding box center [741, 134] width 173 height 384
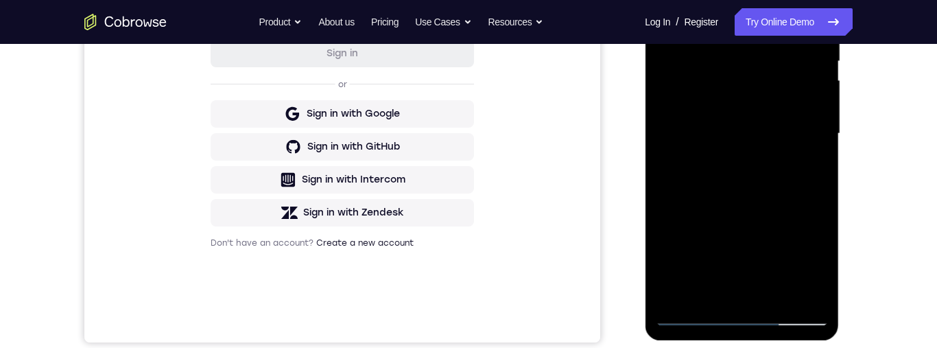
click at [820, 187] on div at bounding box center [741, 134] width 173 height 384
click at [820, 188] on div at bounding box center [741, 134] width 173 height 384
click at [820, 187] on div at bounding box center [741, 134] width 173 height 384
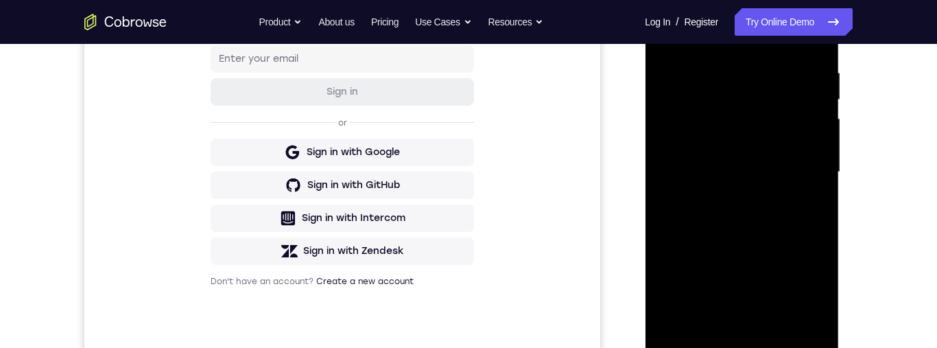
scroll to position [255, 0]
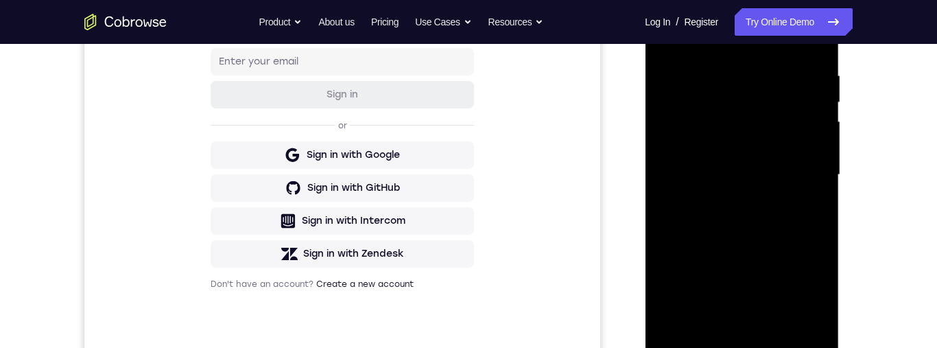
click at [822, 197] on div at bounding box center [741, 175] width 173 height 384
click at [822, 202] on div at bounding box center [741, 175] width 173 height 384
click at [823, 200] on div at bounding box center [741, 175] width 173 height 384
click at [812, 80] on div at bounding box center [741, 175] width 173 height 384
click at [795, 97] on div at bounding box center [741, 175] width 173 height 384
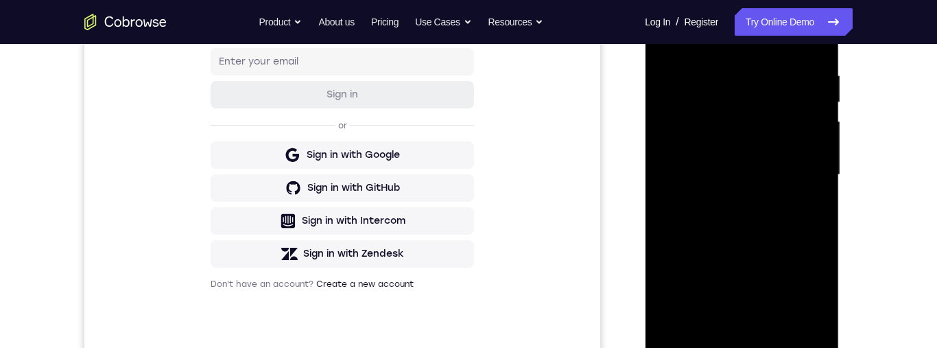
click at [821, 204] on div at bounding box center [741, 175] width 173 height 384
click at [821, 203] on div at bounding box center [741, 175] width 173 height 384
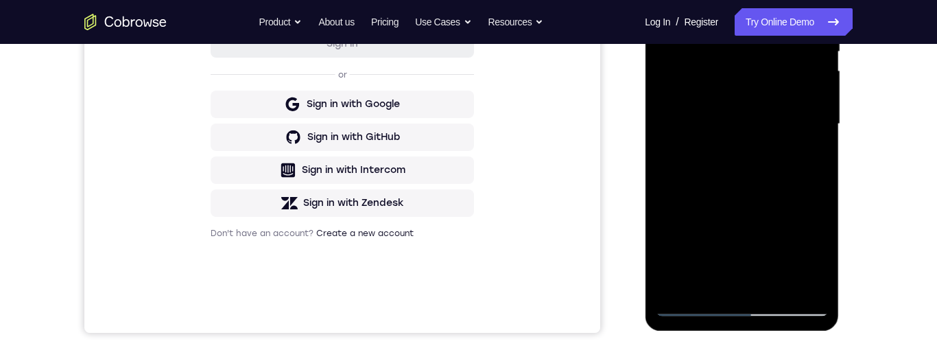
click at [821, 165] on div at bounding box center [741, 124] width 173 height 384
click at [821, 164] on div at bounding box center [741, 124] width 173 height 384
click at [825, 129] on div at bounding box center [741, 124] width 173 height 384
click at [821, 131] on div at bounding box center [741, 124] width 173 height 384
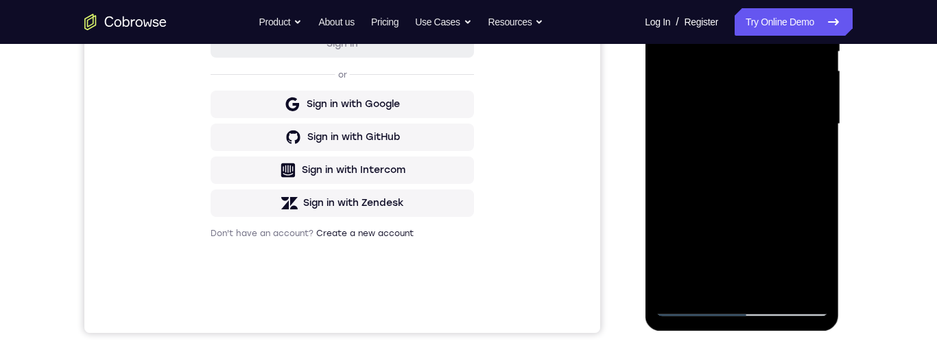
click at [823, 130] on div at bounding box center [741, 124] width 173 height 384
click at [685, 178] on div at bounding box center [741, 124] width 173 height 384
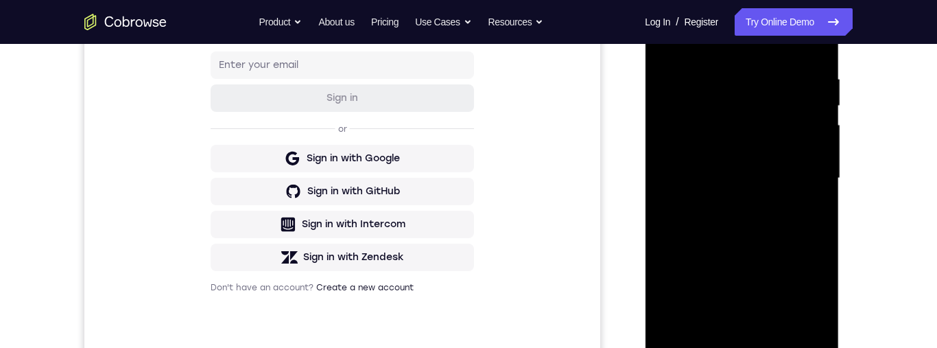
scroll to position [222, 0]
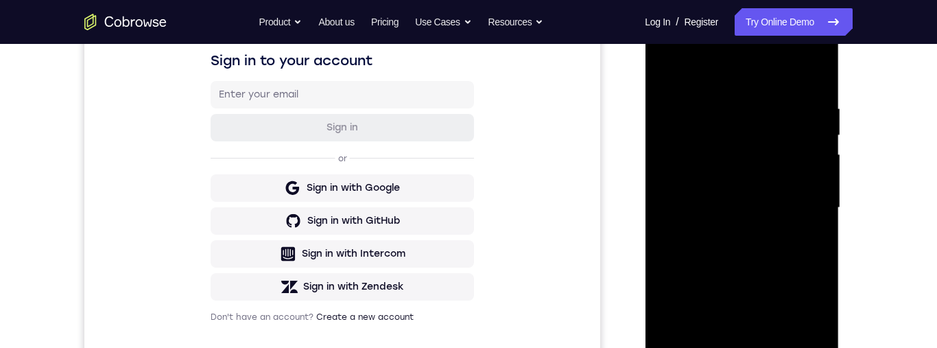
click at [670, 73] on div at bounding box center [741, 208] width 173 height 384
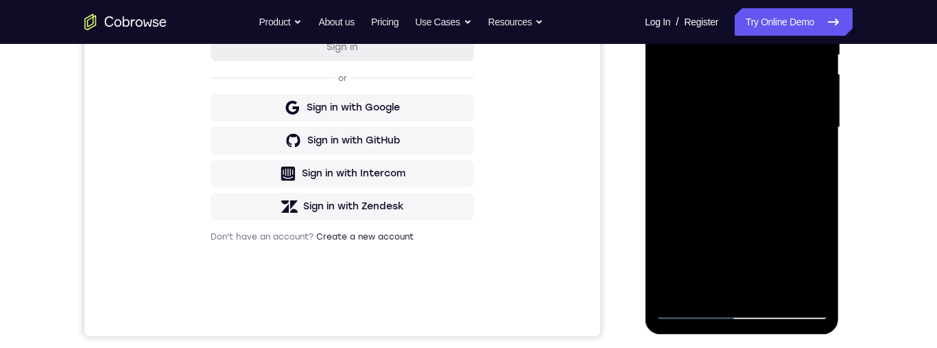
scroll to position [314, 0]
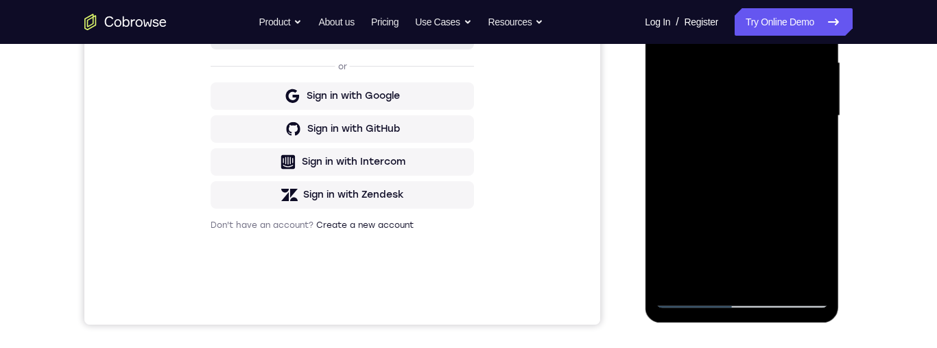
click at [821, 152] on div at bounding box center [741, 116] width 173 height 384
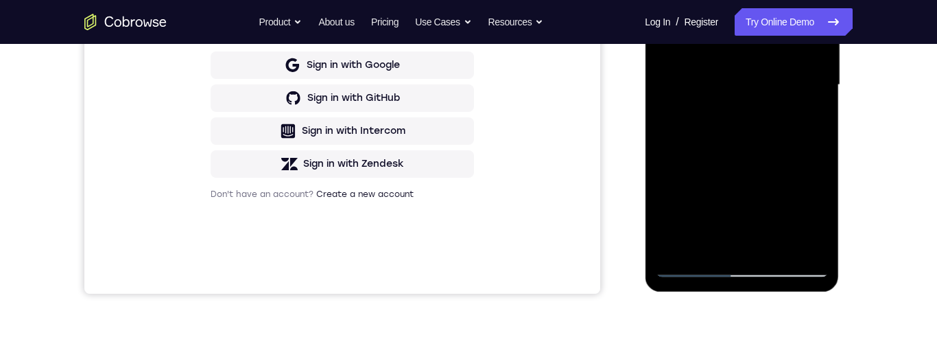
click at [769, 248] on div at bounding box center [741, 85] width 173 height 384
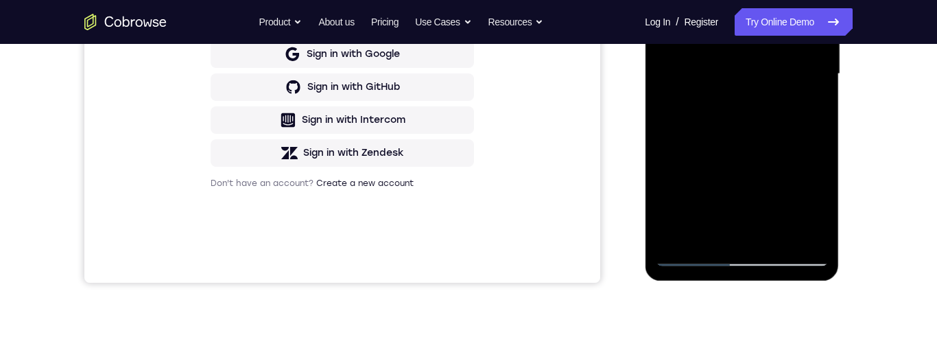
scroll to position [317, 0]
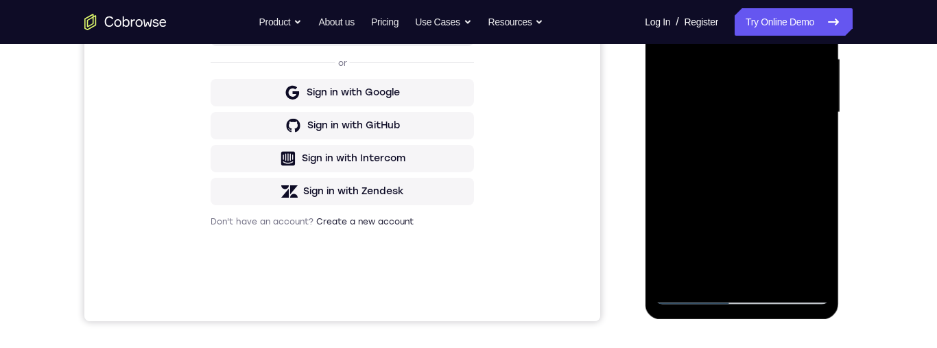
click at [752, 182] on div at bounding box center [741, 112] width 173 height 384
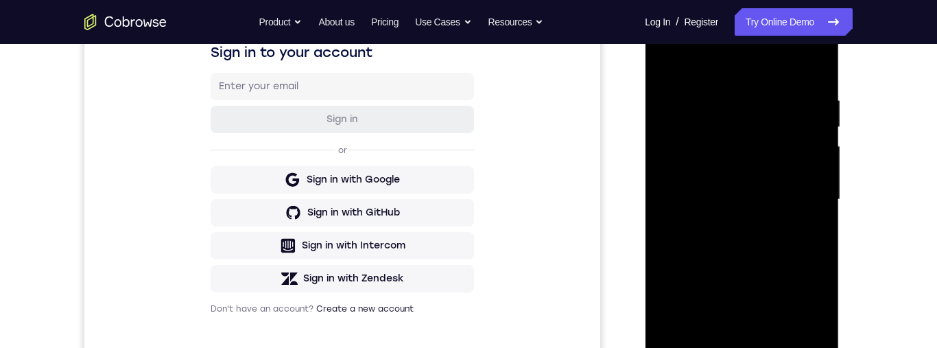
scroll to position [228, 0]
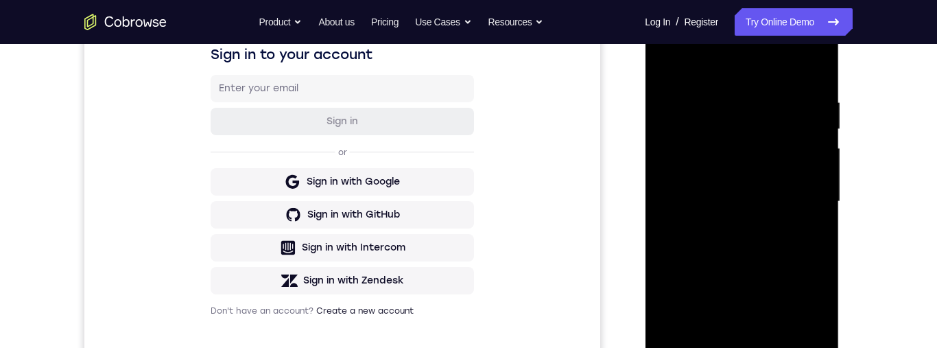
click at [825, 123] on div at bounding box center [741, 202] width 173 height 384
click at [666, 128] on div at bounding box center [741, 202] width 173 height 384
click at [665, 65] on div at bounding box center [741, 202] width 173 height 384
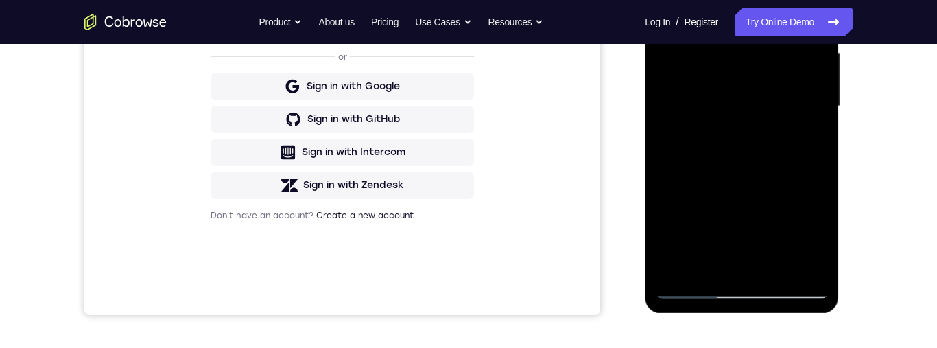
click at [772, 268] on div at bounding box center [741, 106] width 173 height 384
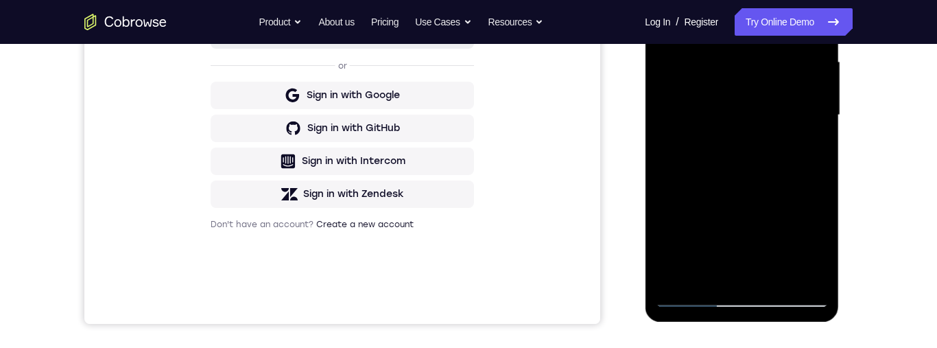
scroll to position [362, 0]
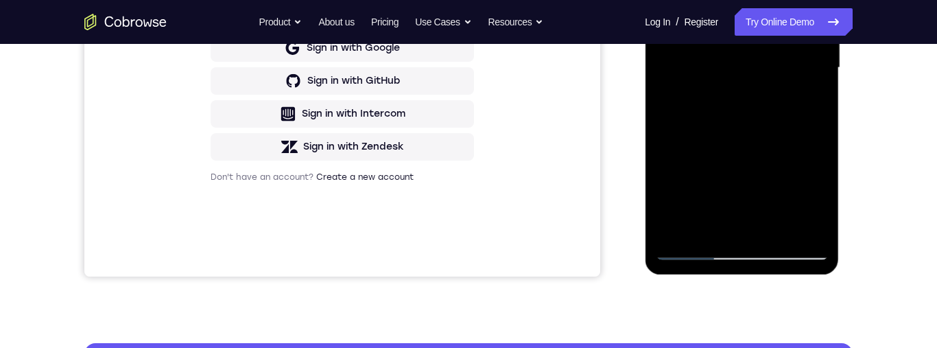
click at [762, 161] on div at bounding box center [741, 68] width 173 height 384
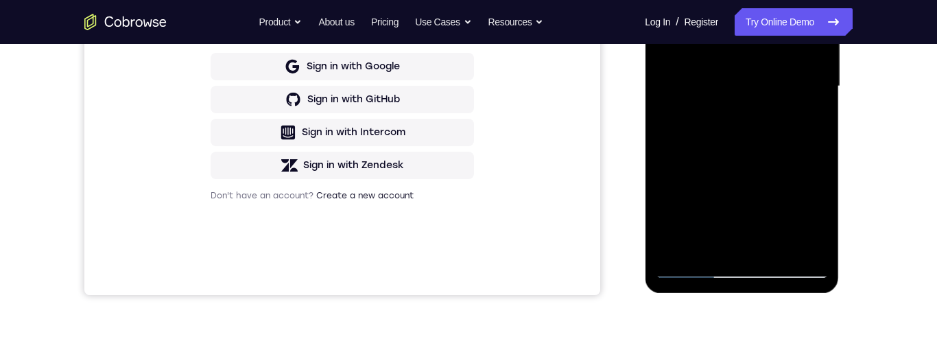
scroll to position [331, 0]
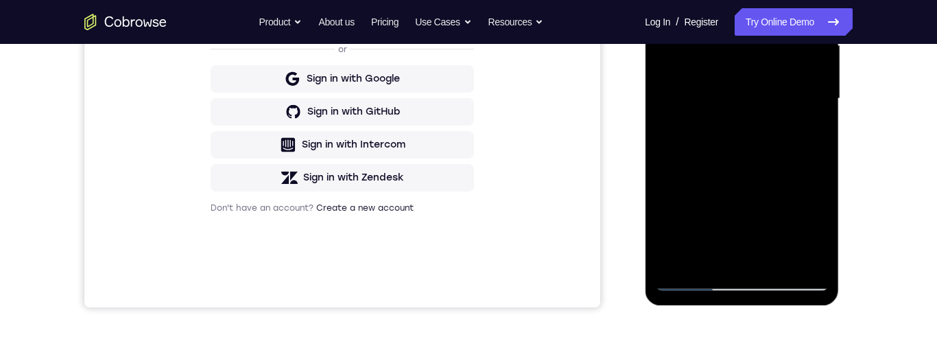
click at [709, 249] on div at bounding box center [741, 99] width 173 height 384
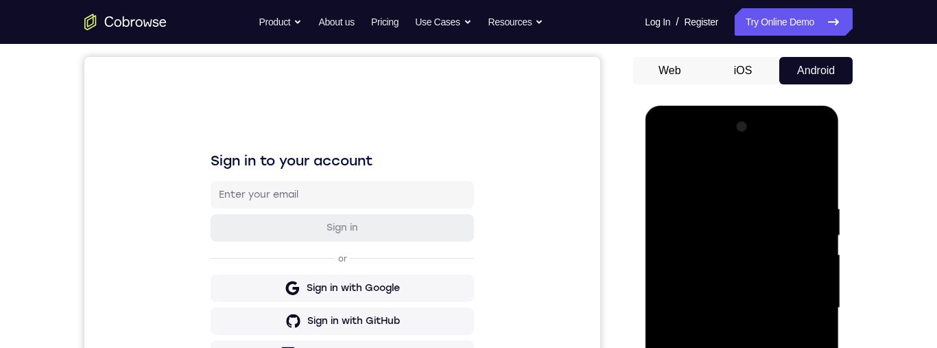
click at [668, 174] on div at bounding box center [741, 308] width 173 height 384
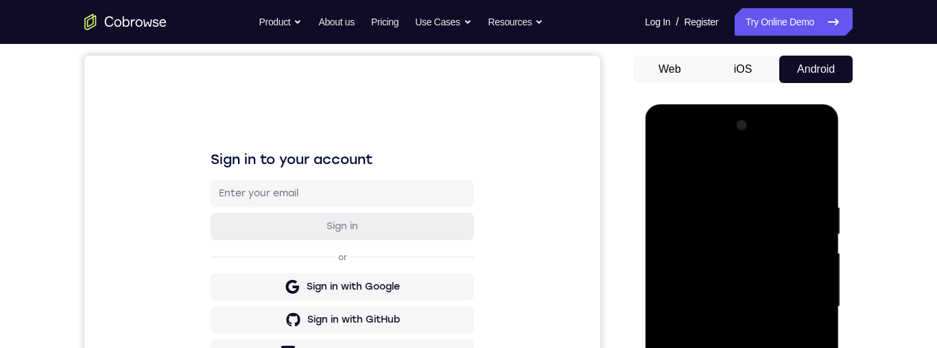
click at [670, 168] on div at bounding box center [741, 307] width 173 height 384
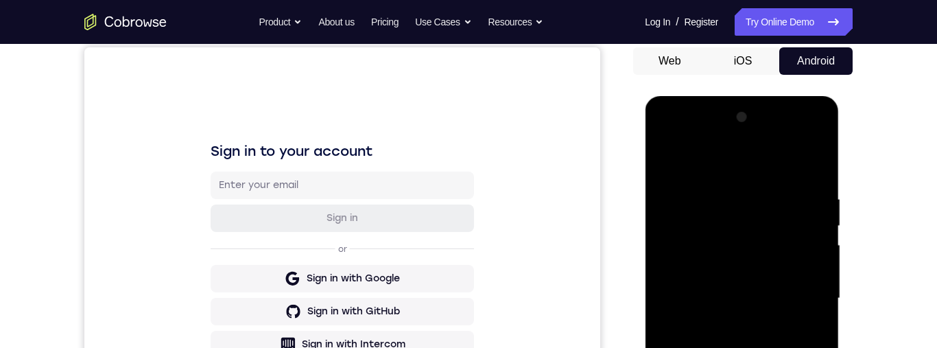
click at [668, 158] on div at bounding box center [741, 298] width 173 height 384
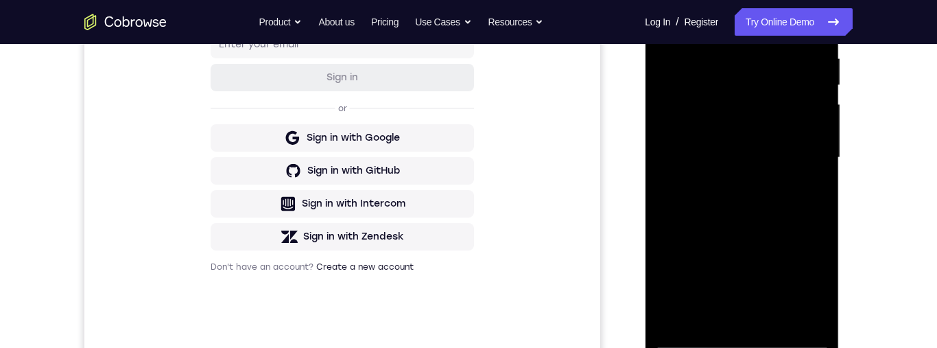
scroll to position [301, 0]
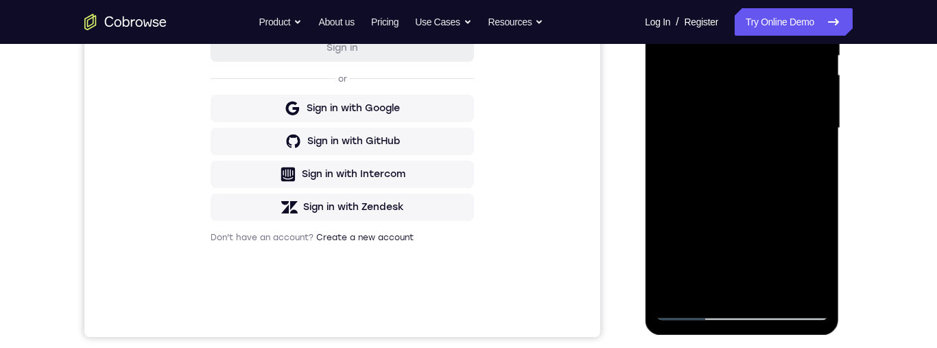
click at [715, 294] on div at bounding box center [741, 128] width 173 height 384
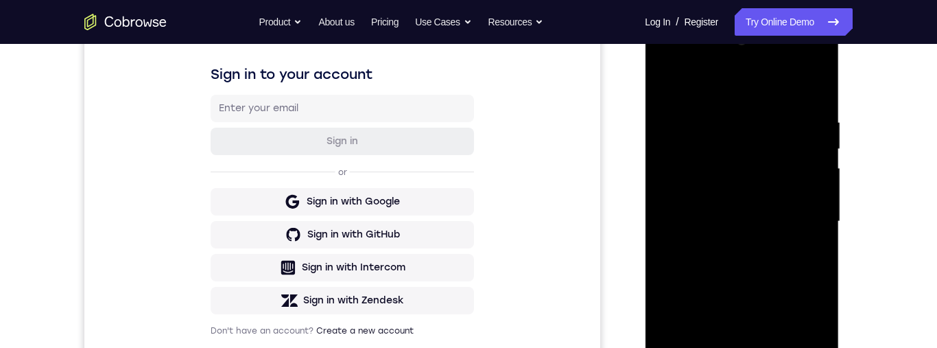
scroll to position [198, 0]
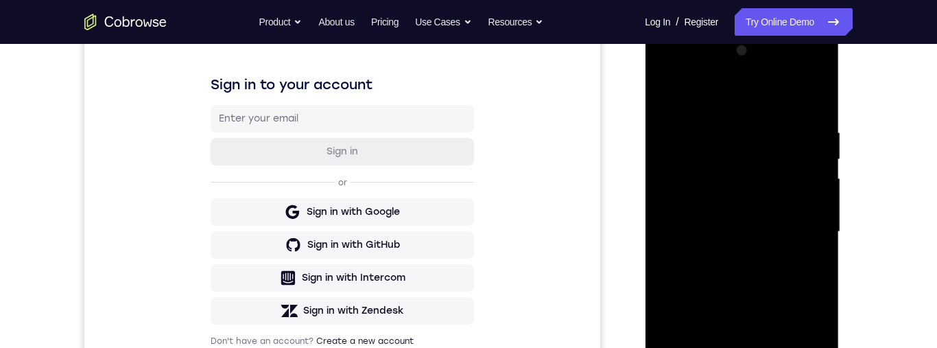
click at [748, 178] on div at bounding box center [741, 232] width 173 height 384
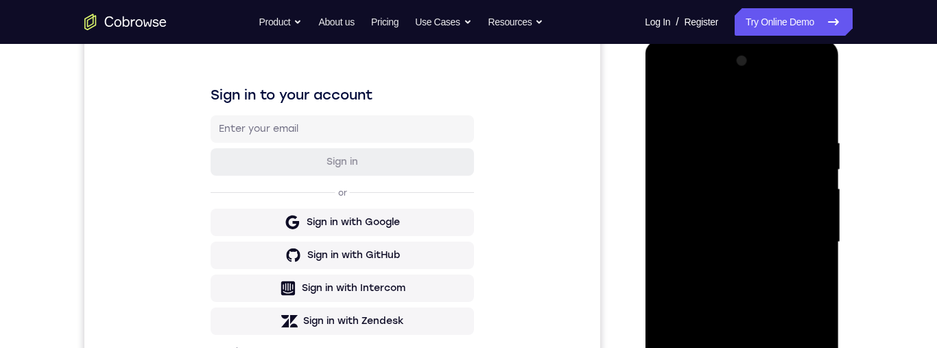
scroll to position [186, 0]
click at [818, 205] on div at bounding box center [741, 243] width 173 height 384
click at [820, 204] on div at bounding box center [741, 243] width 173 height 384
click at [821, 202] on div at bounding box center [741, 243] width 173 height 384
click at [819, 200] on div at bounding box center [741, 243] width 173 height 384
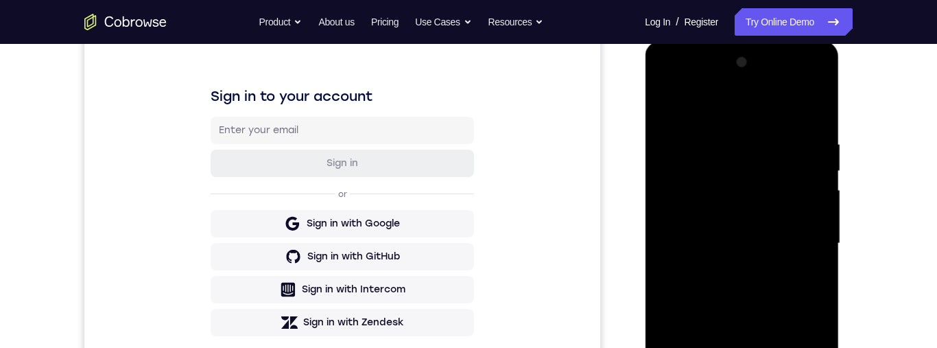
click at [821, 202] on div at bounding box center [741, 243] width 173 height 384
click at [820, 201] on div at bounding box center [741, 243] width 173 height 384
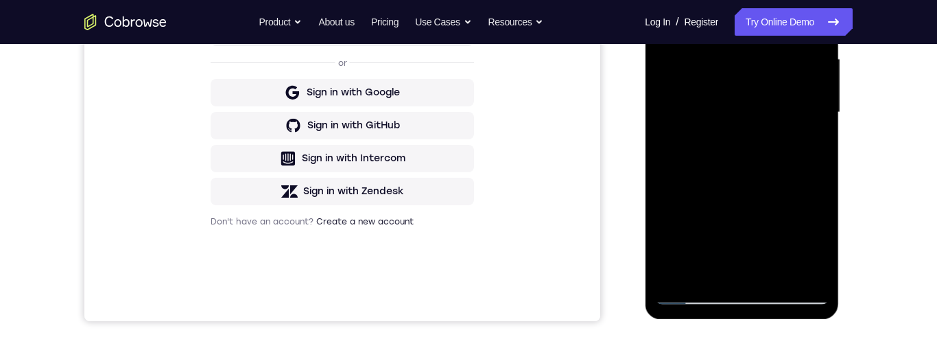
click at [779, 272] on div at bounding box center [741, 112] width 173 height 384
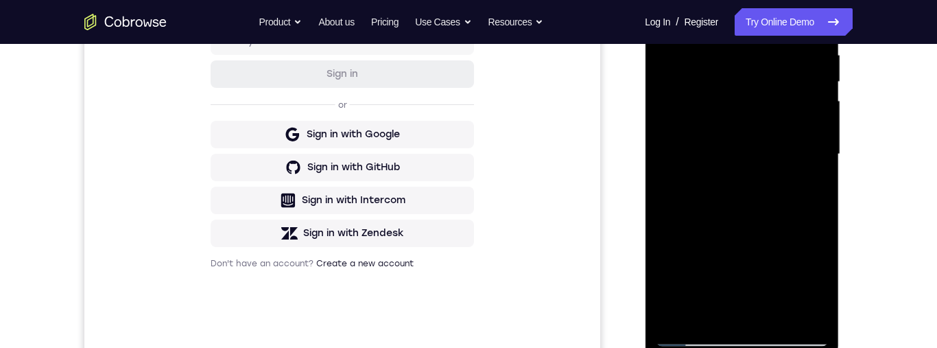
scroll to position [210, 0]
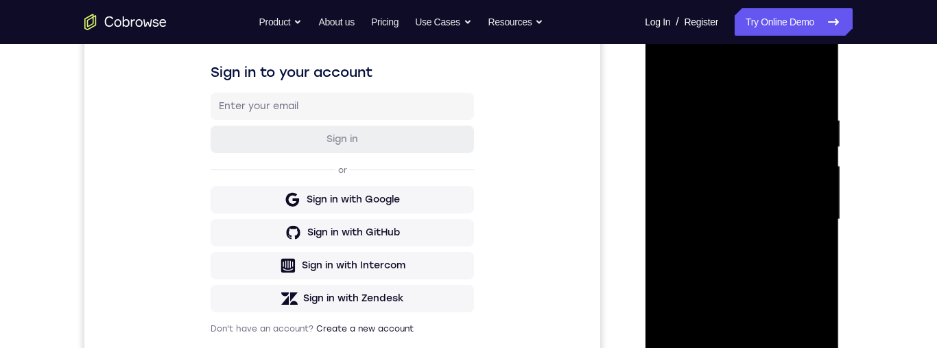
click at [673, 83] on div at bounding box center [741, 219] width 173 height 384
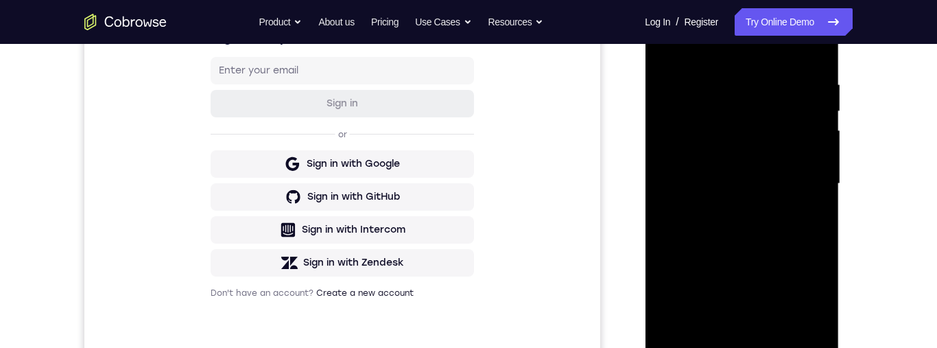
scroll to position [247, 0]
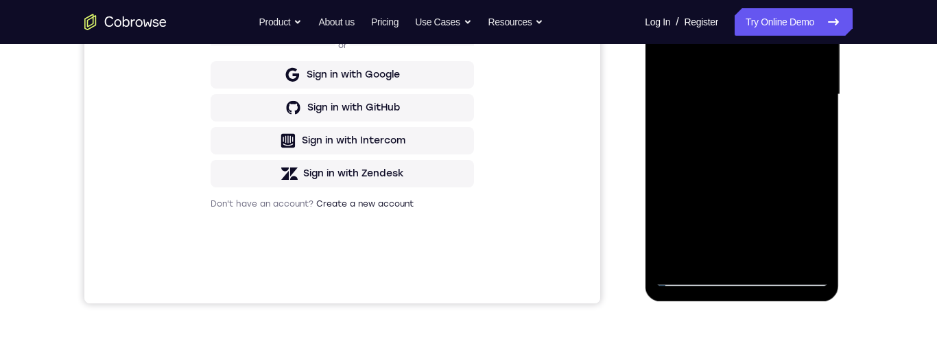
click at [781, 252] on div at bounding box center [741, 95] width 173 height 384
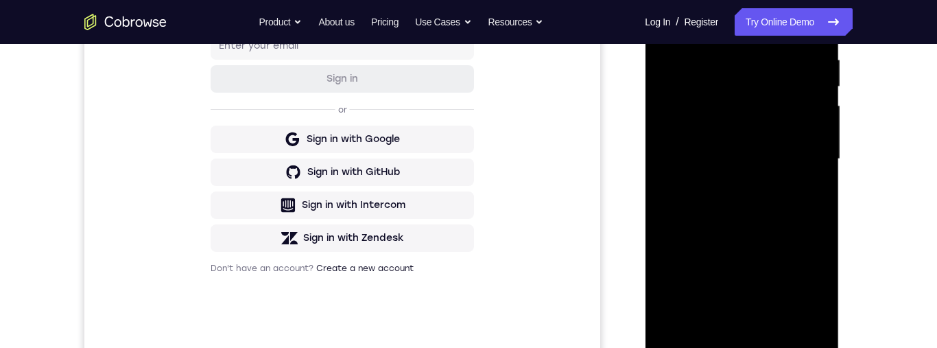
scroll to position [351, 0]
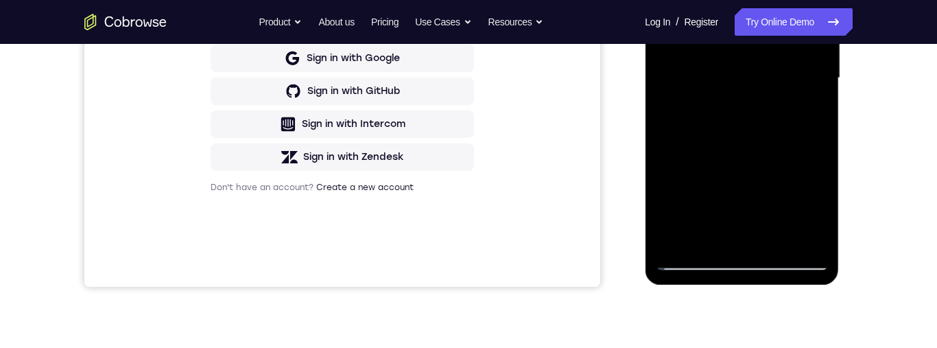
click at [694, 259] on div at bounding box center [741, 78] width 173 height 384
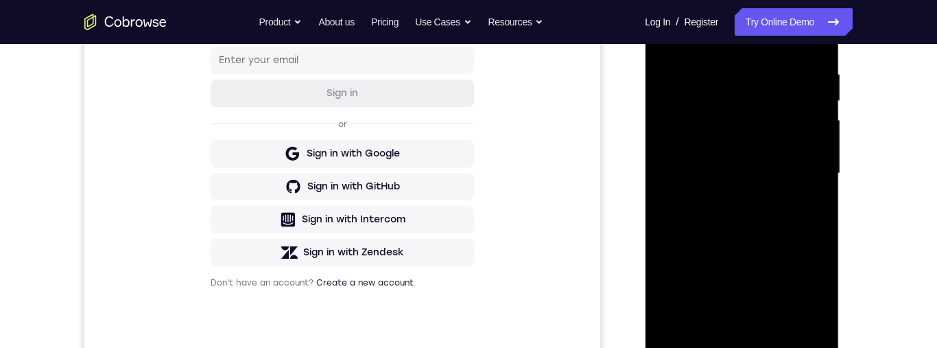
scroll to position [290, 0]
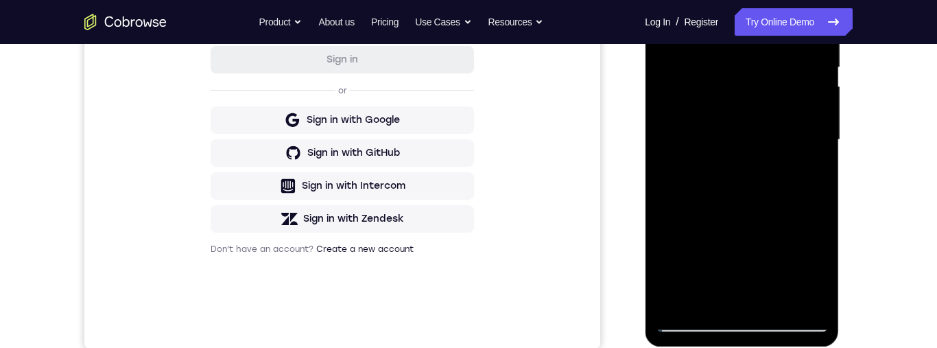
click at [709, 300] on div at bounding box center [741, 140] width 173 height 384
click at [814, 171] on div at bounding box center [741, 140] width 173 height 384
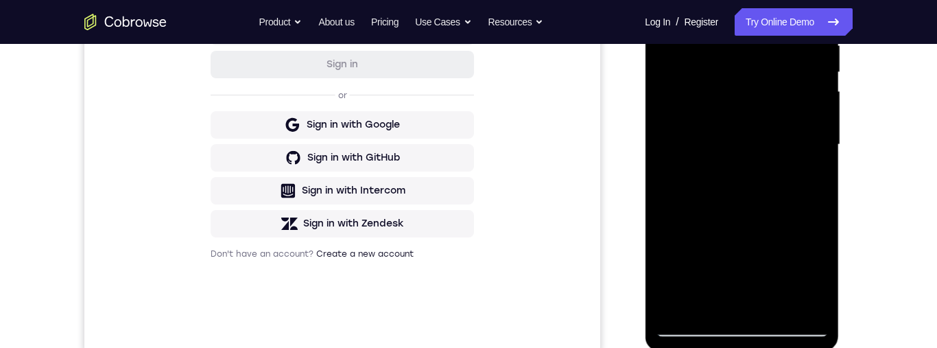
scroll to position [284, 0]
